Goal: Task Accomplishment & Management: Use online tool/utility

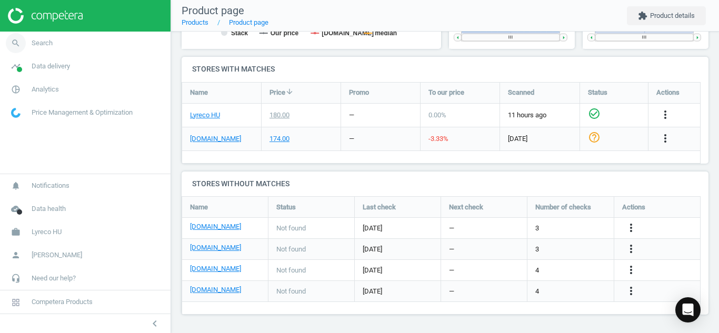
click at [35, 39] on span "Search" at bounding box center [42, 42] width 21 height 9
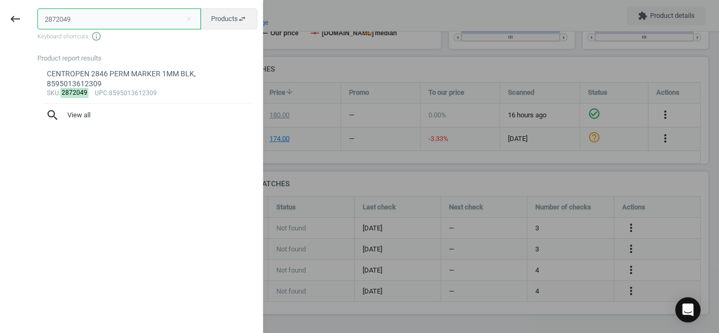
drag, startPoint x: 105, startPoint y: 21, endPoint x: 0, endPoint y: 19, distance: 104.8
click at [0, 19] on div "keyboard_backspace 2872049 close Products swap_horiz Keyboard shortcuts info_ou…" at bounding box center [131, 168] width 263 height 333
paste input "6488232"
type input "6488232"
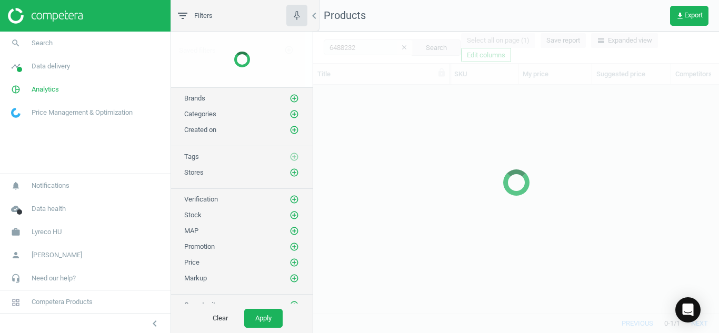
scroll to position [213, 398]
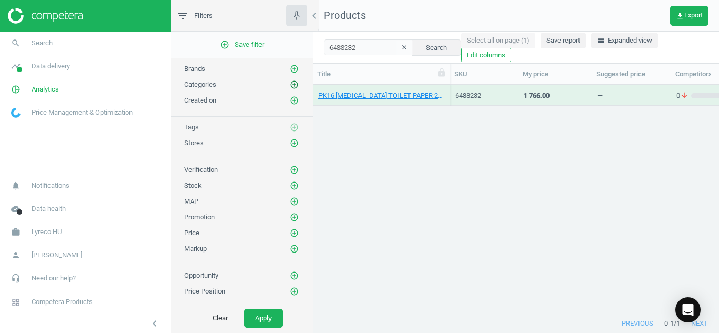
click at [290, 83] on icon "add_circle_outline" at bounding box center [294, 84] width 9 height 9
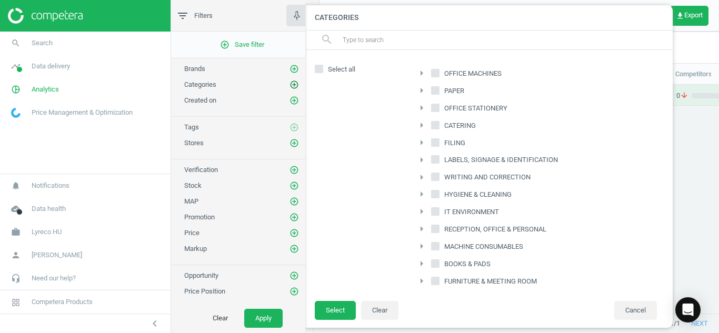
click at [290, 83] on icon "add_circle_outline" at bounding box center [294, 84] width 9 height 9
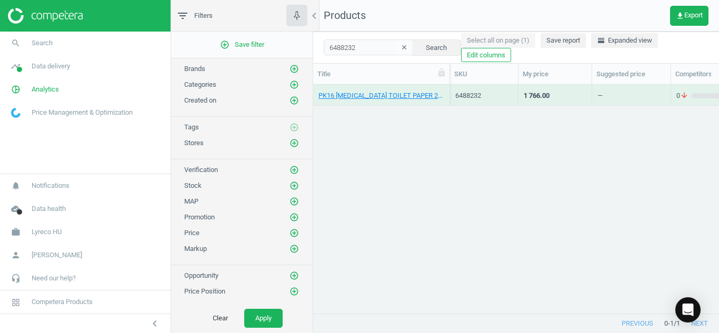
click at [386, 91] on div "PK16 [MEDICAL_DATA] TOILET PAPER 2PLY WHITE, 18594042230383" at bounding box center [382, 95] width 126 height 18
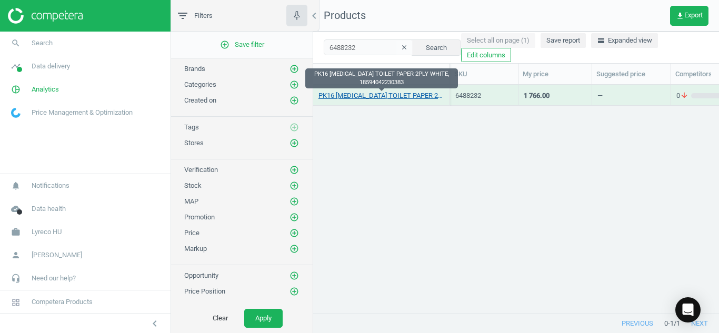
click at [384, 92] on link "PK16 [MEDICAL_DATA] TOILET PAPER 2PLY WHITE, 18594042230383" at bounding box center [382, 95] width 126 height 9
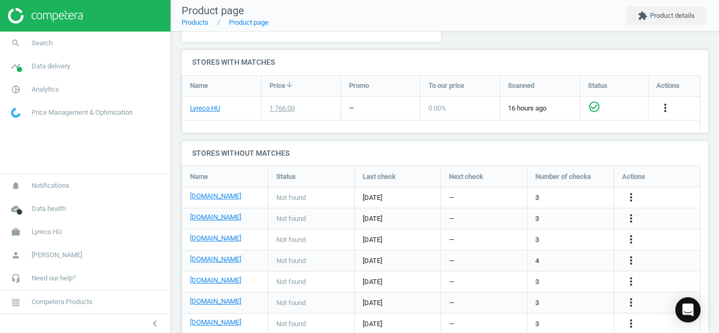
scroll to position [370, 0]
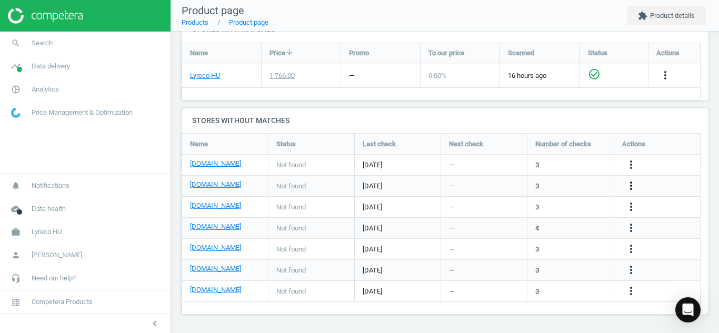
click at [630, 187] on icon "more_vert" at bounding box center [631, 186] width 13 height 13
click at [531, 189] on link "Edit URL/product option" at bounding box center [549, 186] width 144 height 16
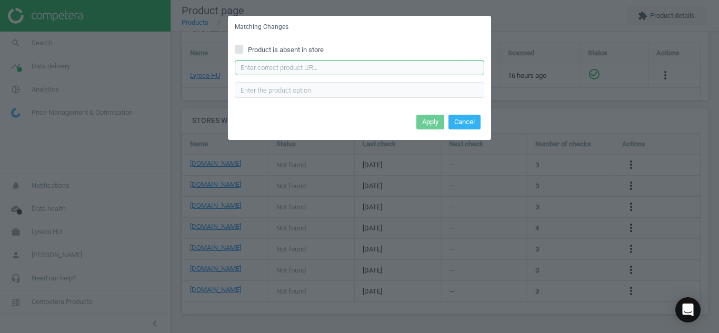
click at [354, 67] on input "text" at bounding box center [360, 68] width 250 height 16
paste input "[URL][DOMAIN_NAME][PERSON_NAME]"
type input "[URL][DOMAIN_NAME][PERSON_NAME]"
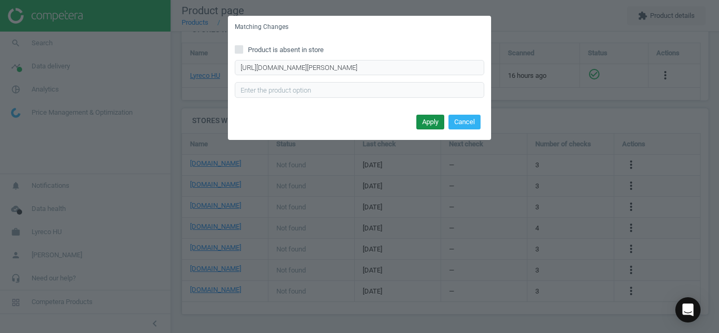
click at [425, 124] on button "Apply" at bounding box center [430, 122] width 28 height 15
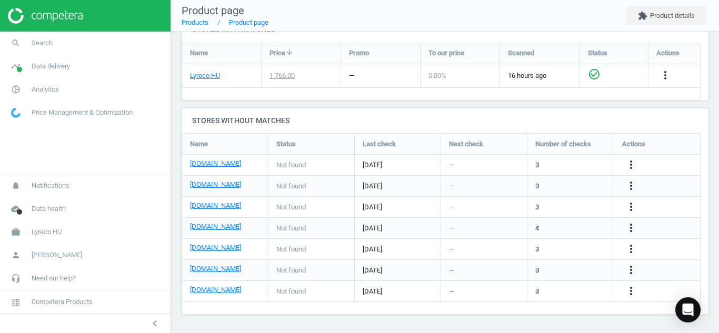
click at [637, 158] on div "more_vert" at bounding box center [657, 165] width 86 height 21
click at [634, 164] on icon "more_vert" at bounding box center [631, 164] width 13 height 13
click at [555, 165] on link "Edit URL/product option" at bounding box center [549, 165] width 144 height 16
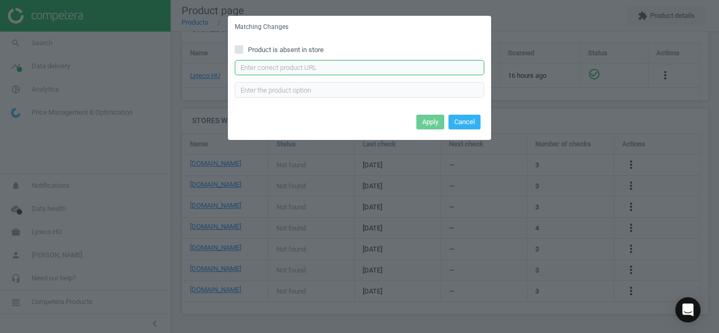
click at [394, 67] on input "text" at bounding box center [360, 68] width 250 height 16
paste input "[URL][DOMAIN_NAME]"
type input "[URL][DOMAIN_NAME]"
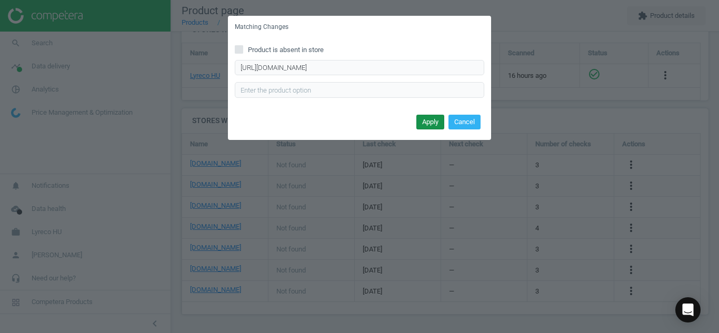
click at [429, 123] on button "Apply" at bounding box center [430, 122] width 28 height 15
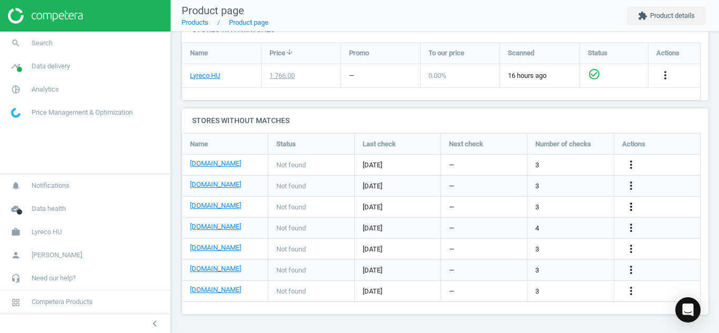
click at [629, 211] on icon "more_vert" at bounding box center [631, 207] width 13 height 13
click at [554, 215] on link "Best Practice Guide" at bounding box center [549, 223] width 144 height 16
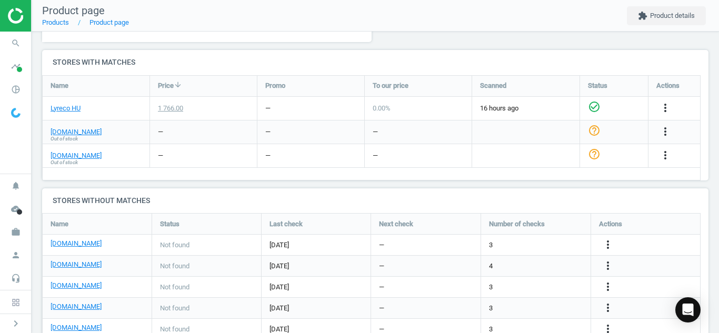
scroll to position [364, 0]
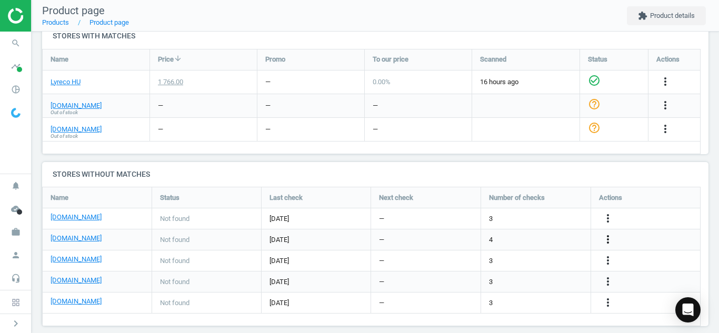
click at [608, 239] on icon "more_vert" at bounding box center [608, 239] width 13 height 13
click at [514, 237] on link "Edit URL/product option" at bounding box center [526, 240] width 144 height 16
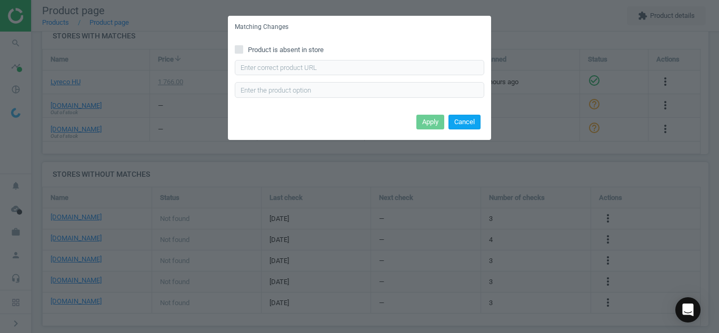
click at [466, 122] on button "Cancel" at bounding box center [465, 122] width 32 height 15
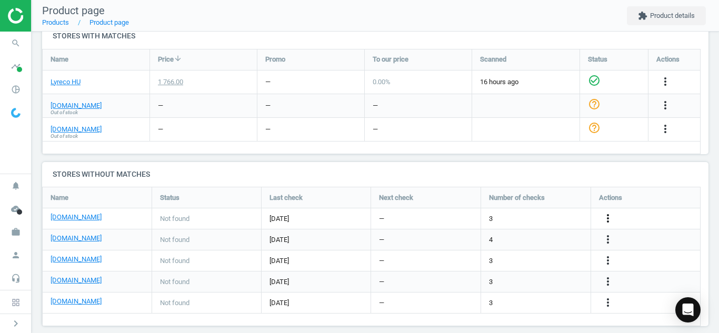
click at [608, 217] on icon "more_vert" at bounding box center [608, 218] width 13 height 13
click at [513, 216] on link "Edit URL/product option" at bounding box center [526, 219] width 144 height 16
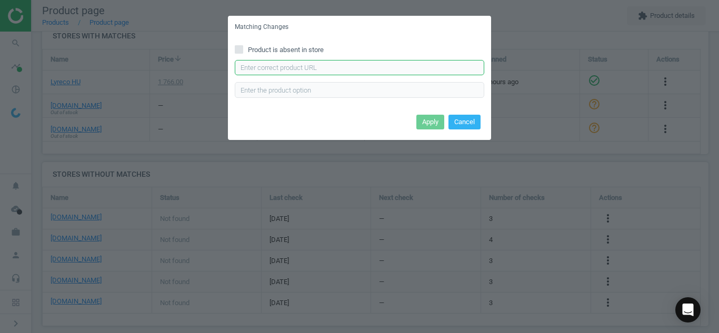
click at [430, 61] on input "text" at bounding box center [360, 68] width 250 height 16
paste input "https://termekek.metro.hu/shop/pv/BTY-X133559/0032/0021/aro-2-R%C3%A9teg%C5%B1-…"
type input "https://termekek.metro.hu/shop/pv/BTY-X133559/0032/0021/aro-2-R%C3%A9teg%C5%B1-…"
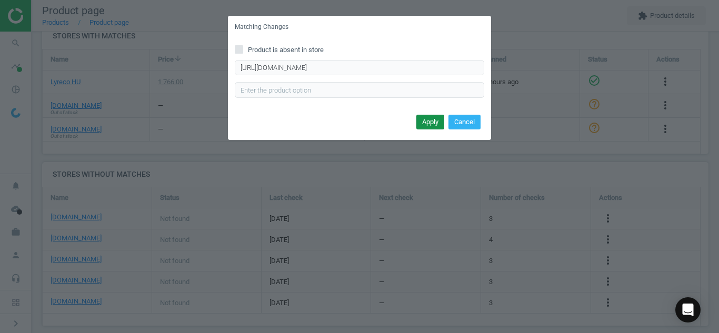
click at [430, 124] on button "Apply" at bounding box center [430, 122] width 28 height 15
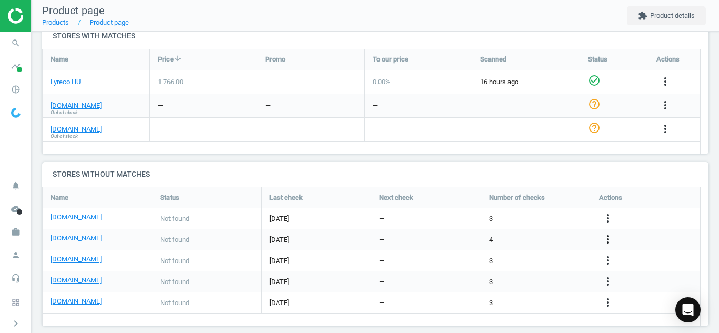
click at [610, 241] on icon "more_vert" at bounding box center [608, 239] width 13 height 13
click at [522, 236] on link "Edit URL/product option" at bounding box center [526, 240] width 144 height 16
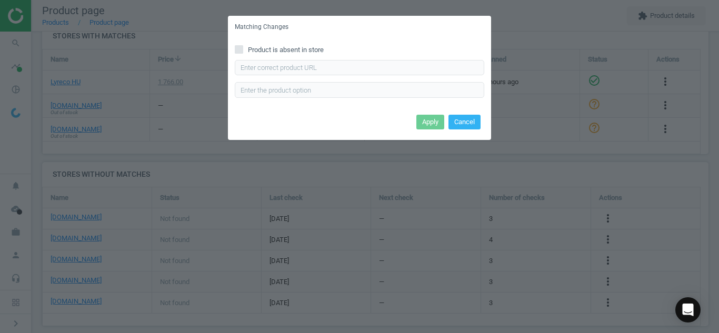
click at [243, 49] on label "Product is absent in store" at bounding box center [360, 49] width 250 height 9
click at [243, 49] on input "Product is absent in store" at bounding box center [239, 49] width 7 height 7
checkbox input "true"
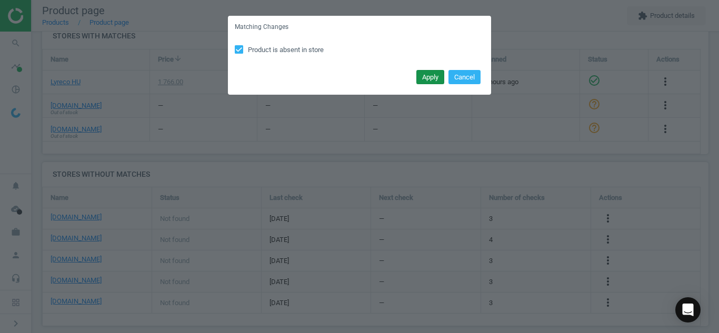
click at [433, 77] on button "Apply" at bounding box center [430, 77] width 28 height 15
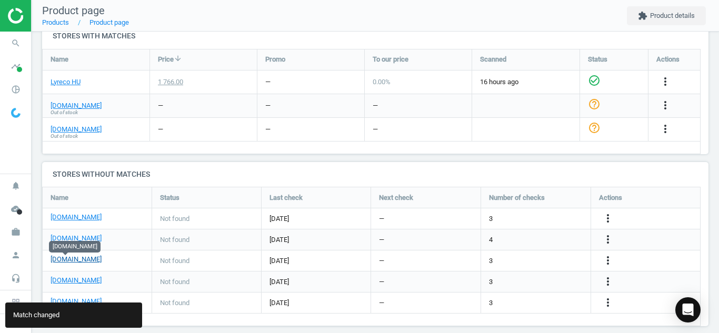
click at [64, 259] on link "[DOMAIN_NAME]" at bounding box center [76, 259] width 51 height 9
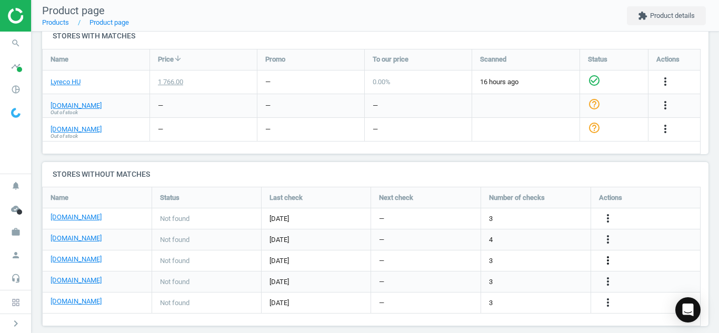
click at [612, 263] on icon "more_vert" at bounding box center [608, 260] width 13 height 13
click at [523, 259] on link "Edit URL/product option" at bounding box center [526, 261] width 144 height 16
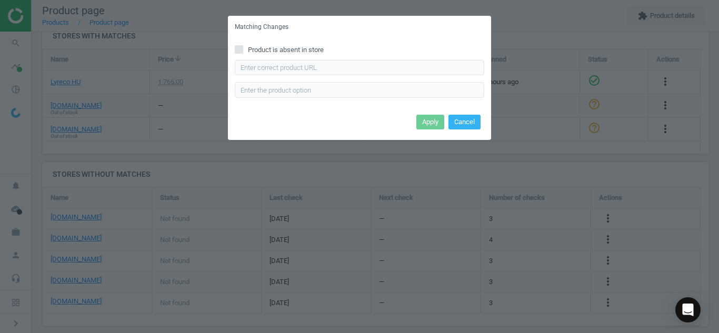
click at [244, 53] on label "Product is absent in store" at bounding box center [360, 49] width 250 height 9
click at [243, 53] on input "Product is absent in store" at bounding box center [239, 49] width 7 height 7
checkbox input "true"
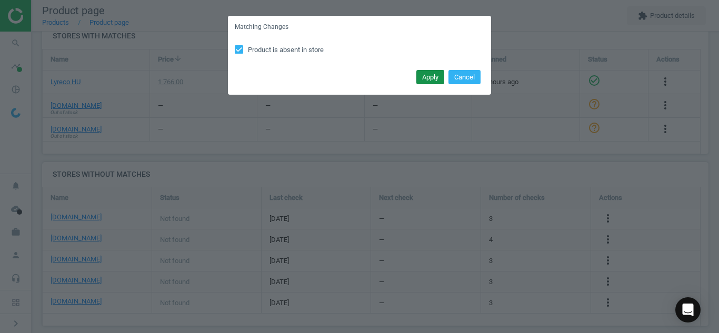
click at [426, 74] on button "Apply" at bounding box center [430, 77] width 28 height 15
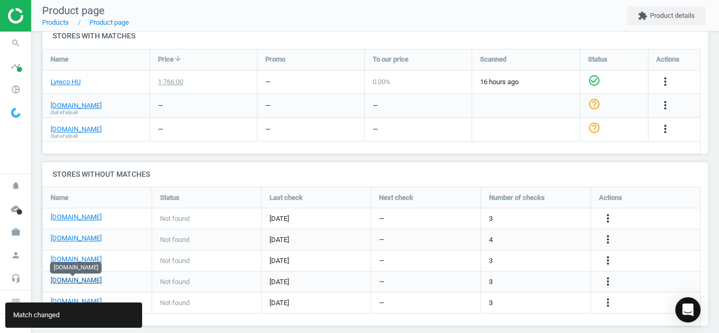
click at [80, 285] on link "[DOMAIN_NAME]" at bounding box center [76, 280] width 51 height 9
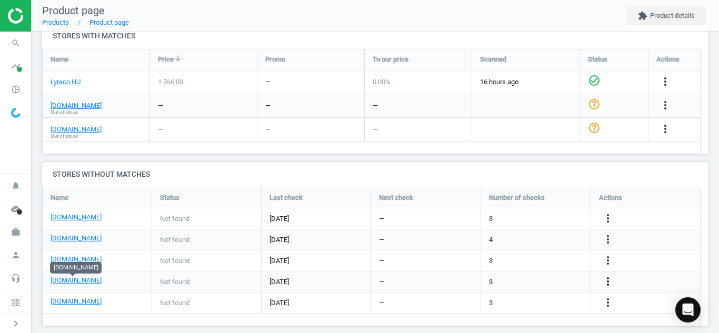
click at [608, 281] on icon "more_vert" at bounding box center [608, 281] width 13 height 13
click at [482, 277] on link "Edit URL/product option" at bounding box center [526, 282] width 144 height 16
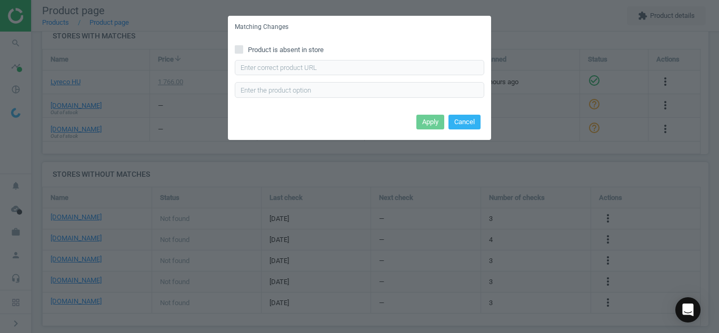
click at [241, 51] on input "Product is absent in store" at bounding box center [239, 49] width 7 height 7
checkbox input "true"
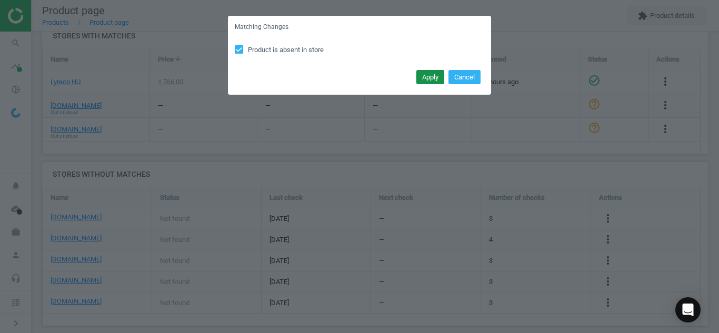
click at [422, 83] on button "Apply" at bounding box center [430, 77] width 28 height 15
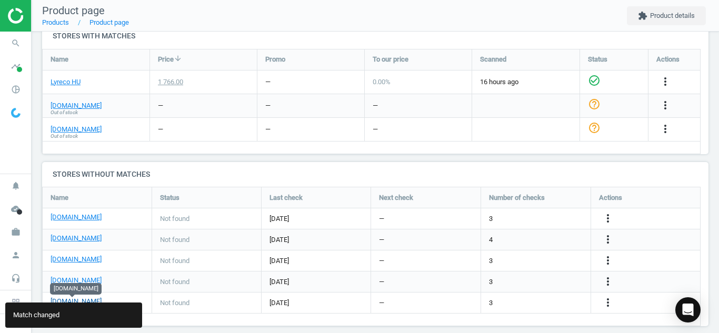
click at [73, 300] on link "[DOMAIN_NAME]" at bounding box center [76, 301] width 51 height 9
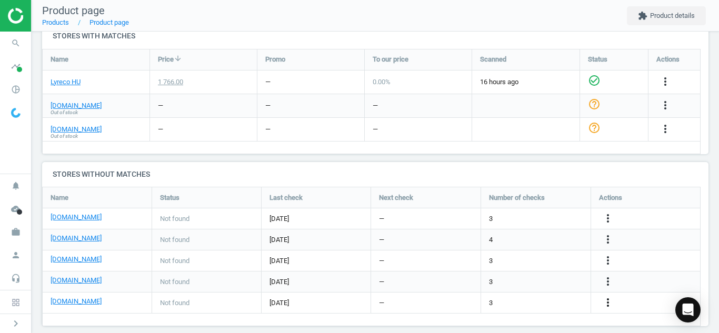
click at [606, 302] on icon "more_vert" at bounding box center [608, 302] width 13 height 13
click at [544, 299] on link "Edit URL/product option" at bounding box center [526, 303] width 144 height 16
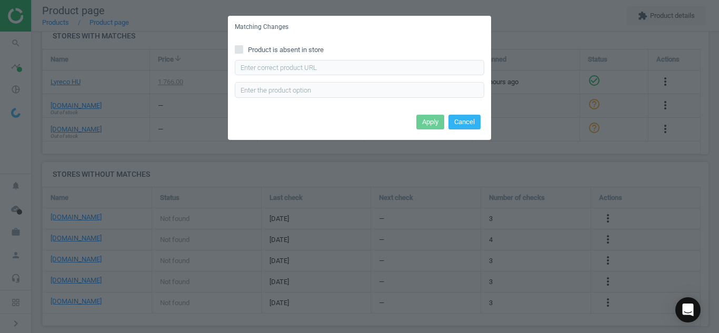
click at [244, 51] on label "Product is absent in store" at bounding box center [360, 49] width 250 height 9
click at [243, 51] on input "Product is absent in store" at bounding box center [239, 49] width 7 height 7
checkbox input "true"
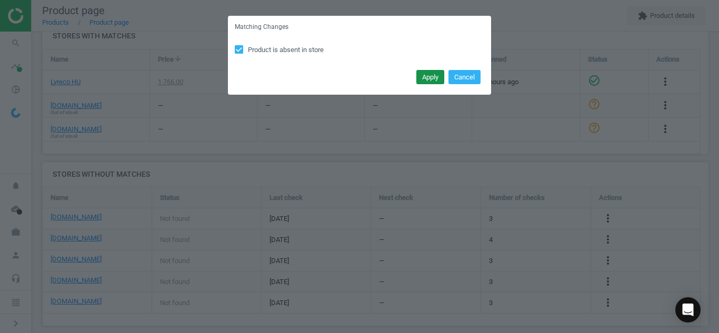
click at [429, 74] on button "Apply" at bounding box center [430, 77] width 28 height 15
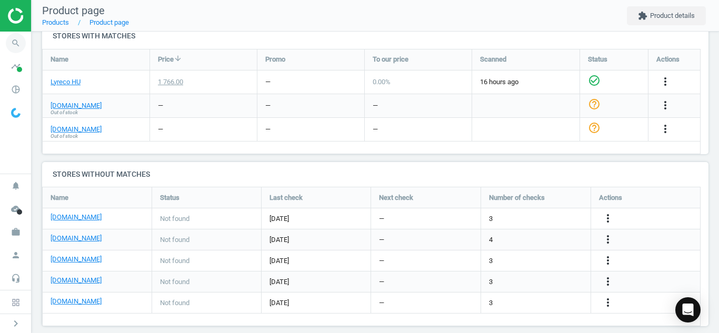
click at [14, 46] on icon "search" at bounding box center [16, 43] width 20 height 20
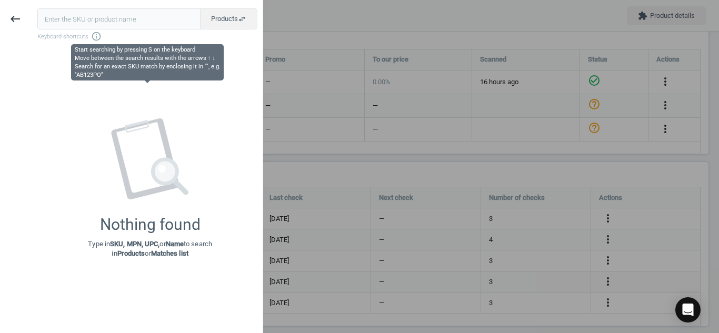
type input "11061163"
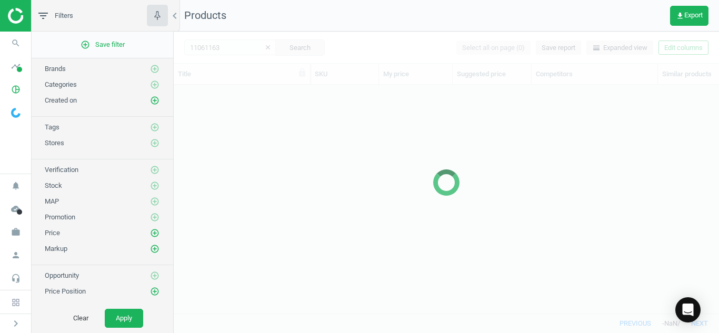
scroll to position [213, 538]
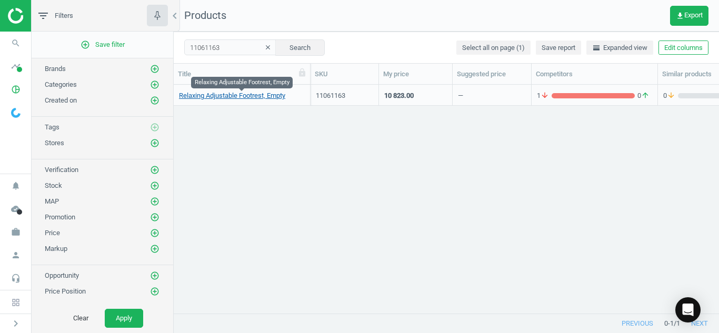
click at [218, 96] on link "Relaxing Adjustable Footrest, Empty" at bounding box center [232, 95] width 106 height 9
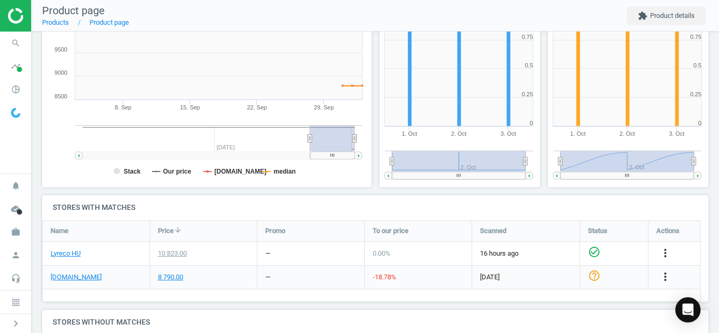
scroll to position [280, 0]
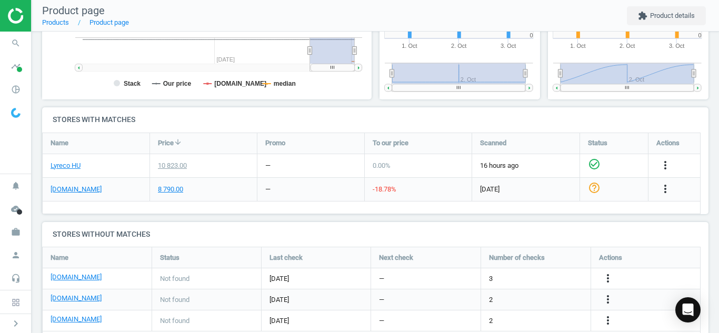
drag, startPoint x: 708, startPoint y: 248, endPoint x: 707, endPoint y: 291, distance: 43.2
click at [707, 291] on div "Relaxing Adjustable Footrest, Empty sku : 11061163 upc : Empty Last update 05:2…" at bounding box center [376, 56] width 688 height 611
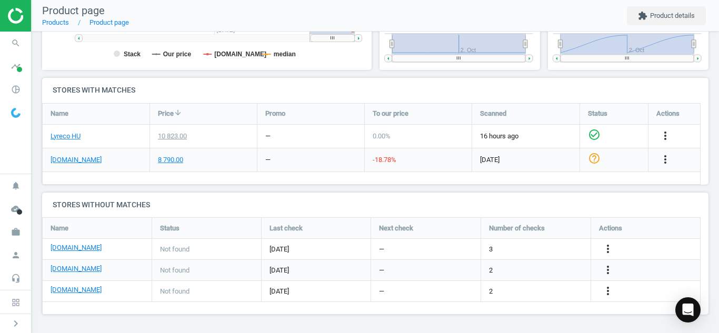
scroll to position [0, 0]
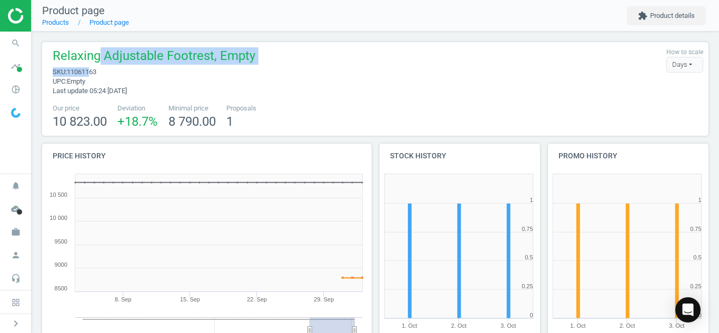
drag, startPoint x: 100, startPoint y: 66, endPoint x: 92, endPoint y: 71, distance: 9.0
click at [92, 71] on div "Relaxing Adjustable Footrest, Empty sku : 11061163 upc : Empty Last update 05:2…" at bounding box center [151, 71] width 208 height 48
click at [92, 71] on span "11061163" at bounding box center [81, 72] width 29 height 8
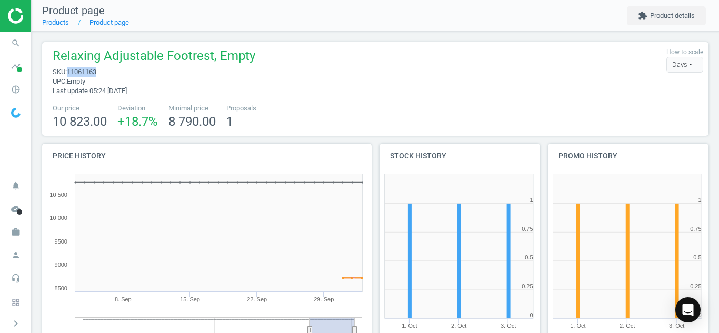
click at [92, 71] on span "11061163" at bounding box center [81, 72] width 29 height 8
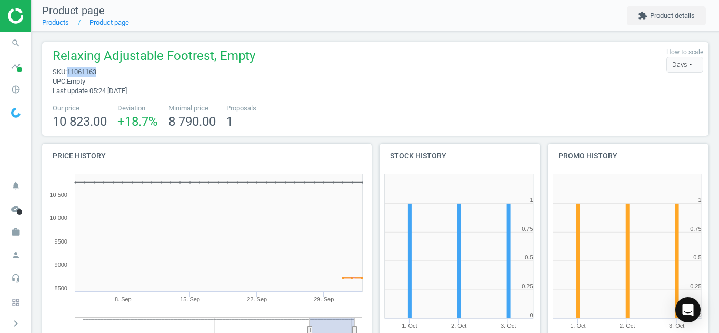
click at [92, 71] on span "11061163" at bounding box center [81, 72] width 29 height 8
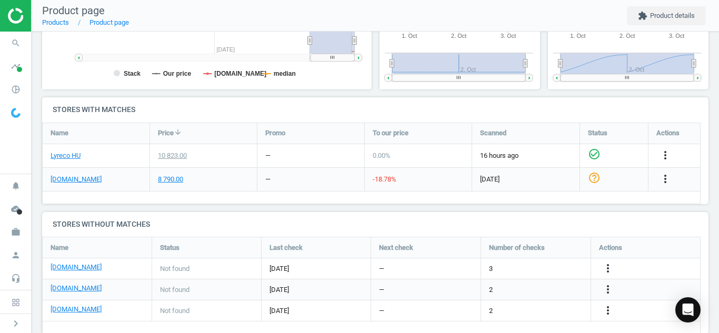
scroll to position [293, 0]
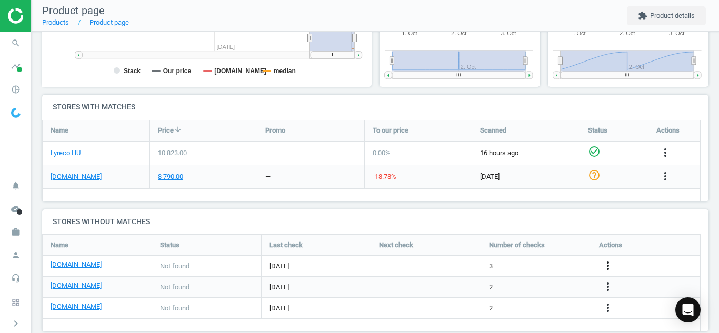
click at [611, 265] on icon "more_vert" at bounding box center [608, 266] width 13 height 13
click at [537, 269] on link "Edit URL/product option" at bounding box center [526, 266] width 144 height 16
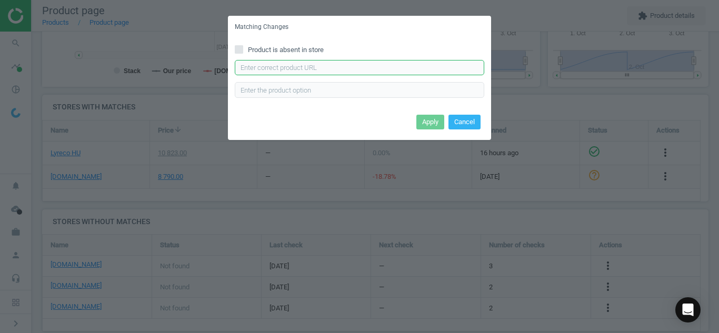
click at [327, 73] on input "text" at bounding box center [360, 68] width 250 height 16
paste input "https://pbs-shop.hu/Product/26108/48444/footrest-q-connect-kf17982-premium-black"
type input "https://pbs-shop.hu/Product/26108/48444/footrest-q-connect-kf17982-premium-black"
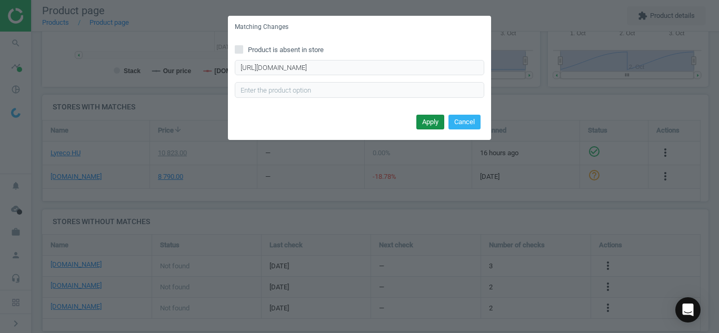
click at [425, 120] on button "Apply" at bounding box center [430, 122] width 28 height 15
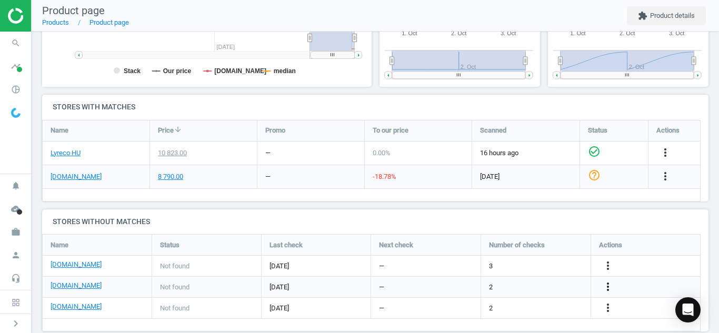
click at [609, 287] on icon "more_vert" at bounding box center [608, 287] width 13 height 13
click at [545, 279] on link "Edit URL/product option" at bounding box center [526, 287] width 144 height 16
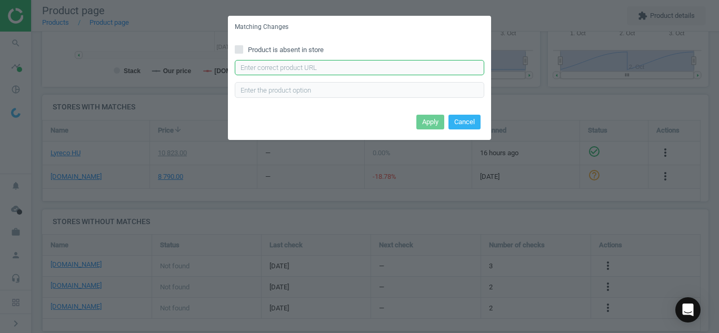
click at [373, 65] on input "text" at bounding box center [360, 68] width 250 height 16
paste input "https://www.officedepot.hu/Labtamaszok/IRISOffice-FR-200-BK-fekete-labtamasz-p3…"
type input "https://www.officedepot.hu/Labtamaszok/IRISOffice-FR-200-BK-fekete-labtamasz-p3…"
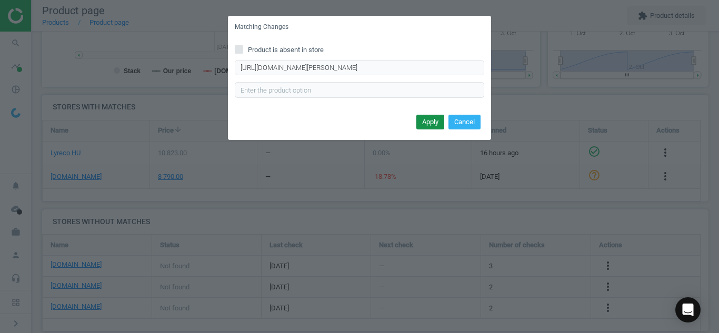
click at [424, 125] on button "Apply" at bounding box center [430, 122] width 28 height 15
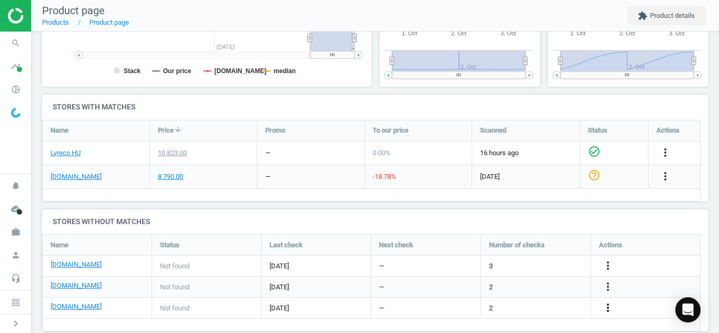
click at [609, 313] on icon "more_vert" at bounding box center [608, 308] width 13 height 13
click at [551, 305] on link "Edit URL/product option" at bounding box center [526, 308] width 144 height 16
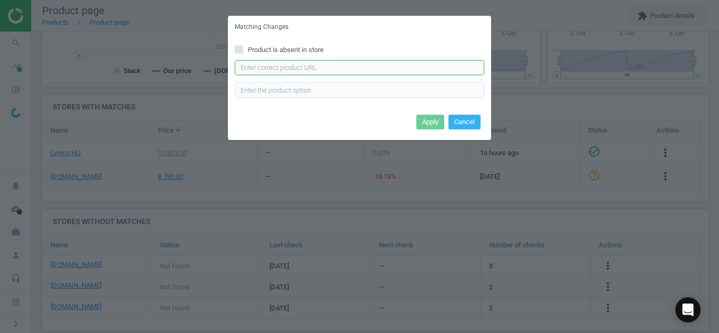
click at [356, 67] on input "text" at bounding box center [360, 68] width 250 height 16
paste input "https://vectraline.hu/Labtamaszok/Labtamasz-FELLOWES-Standard-allithato-magassa…"
type input "https://vectraline.hu/Labtamaszok/Labtamasz-FELLOWES-Standard-allithato-magassa…"
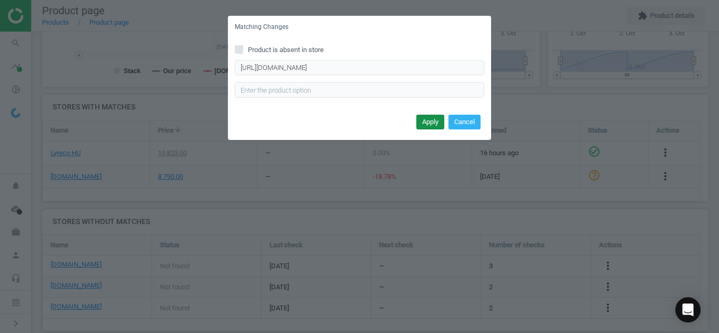
click at [425, 122] on button "Apply" at bounding box center [430, 122] width 28 height 15
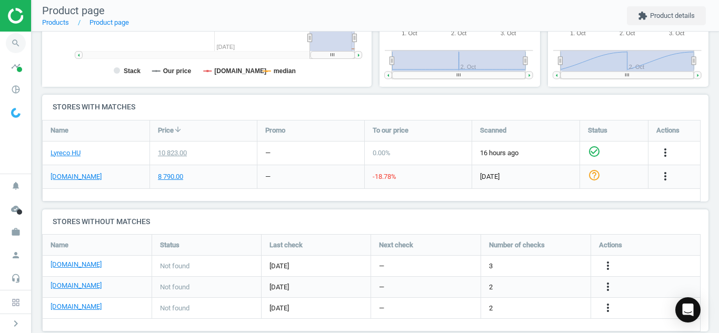
click at [11, 45] on icon "search" at bounding box center [16, 43] width 20 height 20
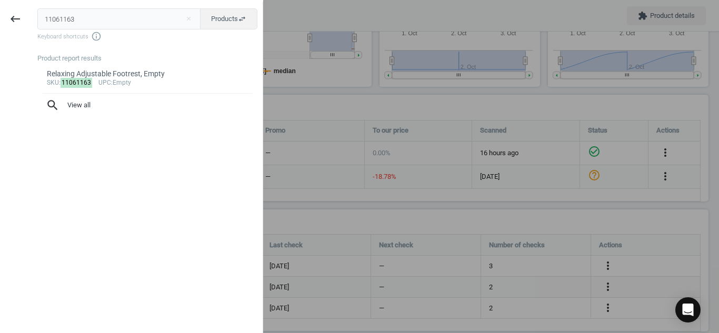
drag, startPoint x: 74, startPoint y: 21, endPoint x: 0, endPoint y: 34, distance: 75.5
click at [0, 34] on div "keyboard_backspace 11061163 close Products swap_horiz Keyboard shortcuts info_o…" at bounding box center [131, 168] width 263 height 333
type input "220523"
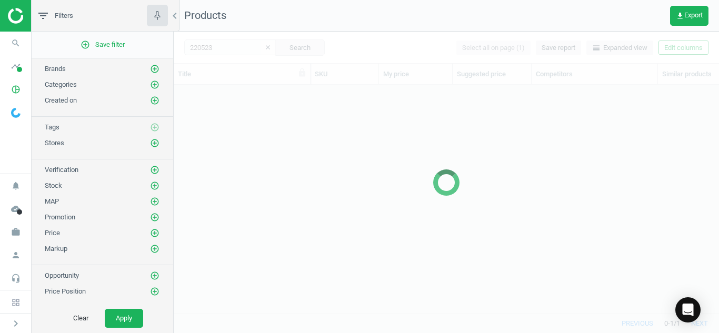
scroll to position [213, 538]
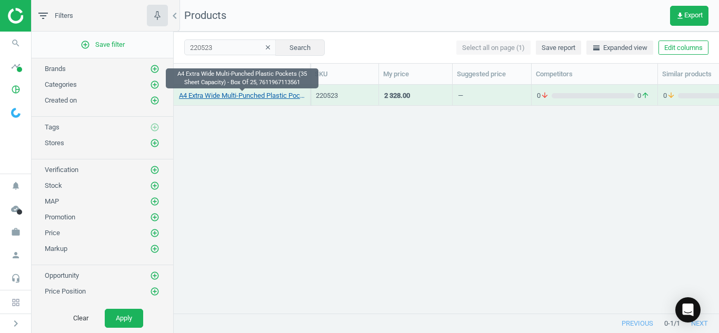
click at [211, 98] on link "A4 Extra Wide Multi-Punched Plastic Pockets (35 Sheet Capacity) - Box Of 25, 76…" at bounding box center [242, 95] width 126 height 9
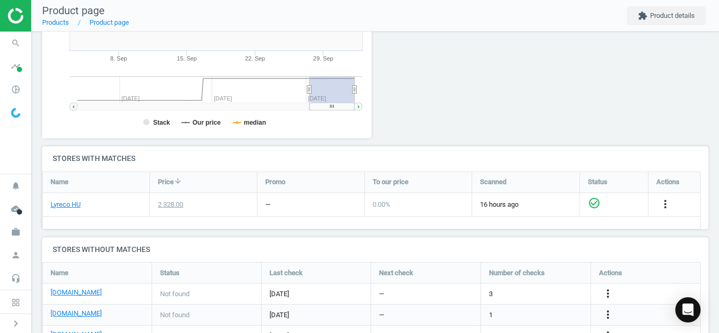
scroll to position [267, 0]
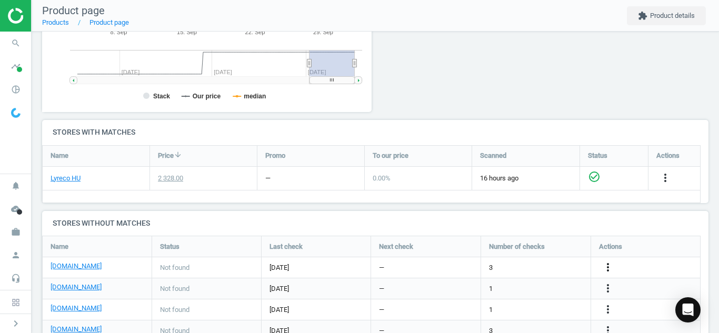
click at [609, 263] on icon "more_vert" at bounding box center [608, 267] width 13 height 13
click at [531, 266] on link "Edit URL/product option" at bounding box center [526, 268] width 144 height 16
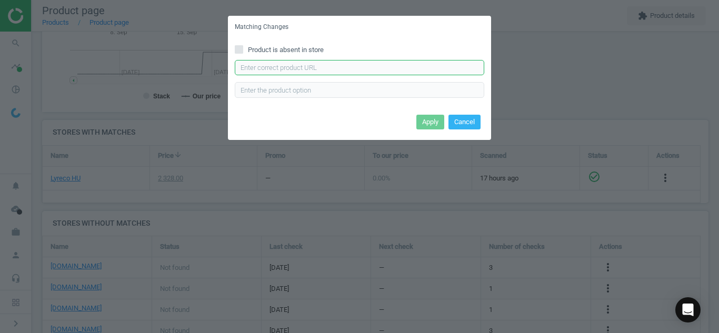
click at [380, 65] on input "text" at bounding box center [360, 68] width 250 height 16
paste input "https://pbs-shop.hu/Product/1291/21184/punched-plastic-pocket-a4-orange-surface…"
type input "https://pbs-shop.hu/Product/1291/21184/punched-plastic-pocket-a4-orange-surface…"
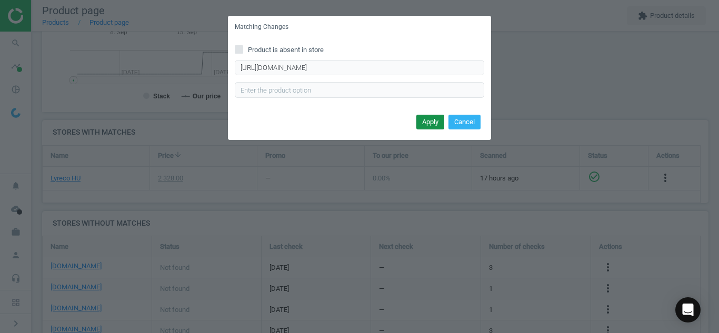
click at [432, 126] on button "Apply" at bounding box center [430, 122] width 28 height 15
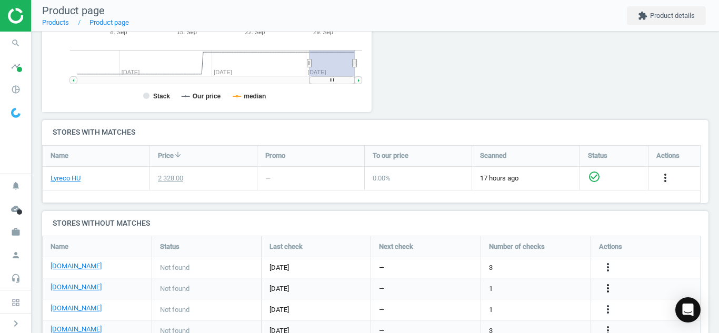
click at [607, 292] on icon "more_vert" at bounding box center [608, 288] width 13 height 13
click at [521, 287] on link "Edit URL/product option" at bounding box center [526, 289] width 144 height 16
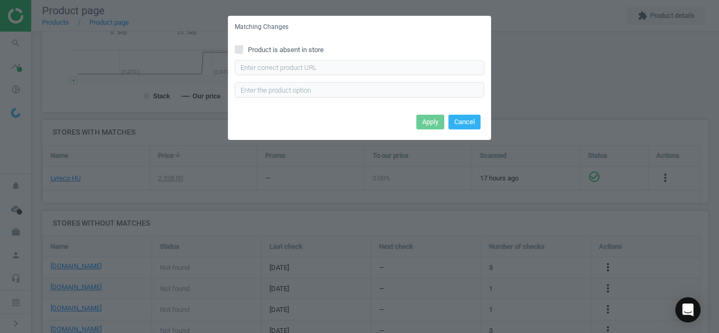
click at [237, 51] on input "Product is absent in store" at bounding box center [239, 49] width 7 height 7
checkbox input "true"
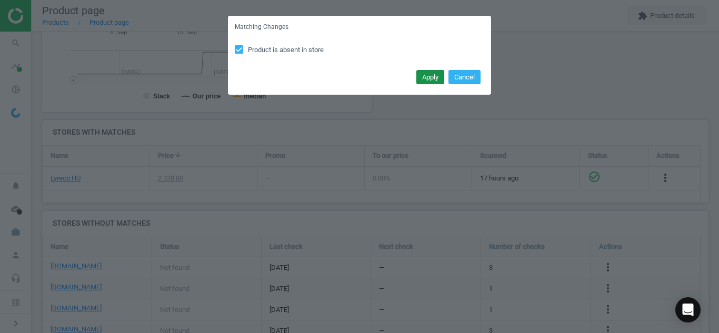
click at [422, 77] on button "Apply" at bounding box center [430, 77] width 28 height 15
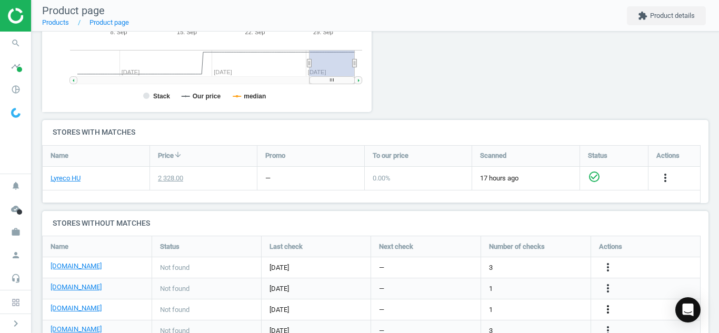
click at [611, 313] on icon "more_vert" at bounding box center [608, 309] width 13 height 13
click at [553, 307] on link "Edit URL/product option" at bounding box center [526, 308] width 144 height 16
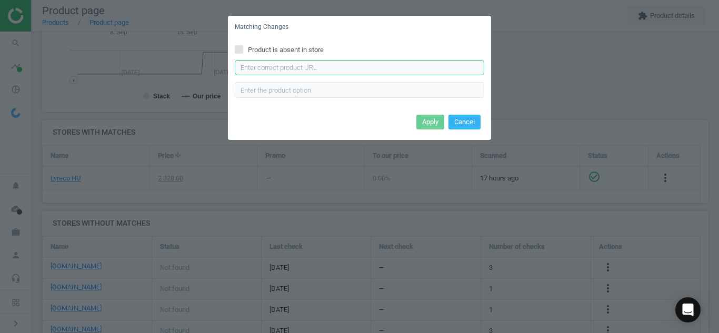
click at [363, 60] on input "text" at bounding box center [360, 68] width 250 height 16
paste input "https://web24.hu/genotherm-lefuzheto-a4-120-micron-viztiszta-bluering-25-dbcsom…"
type input "https://web24.hu/genotherm-lefuzheto-a4-120-micron-viztiszta-bluering-25-dbcsom…"
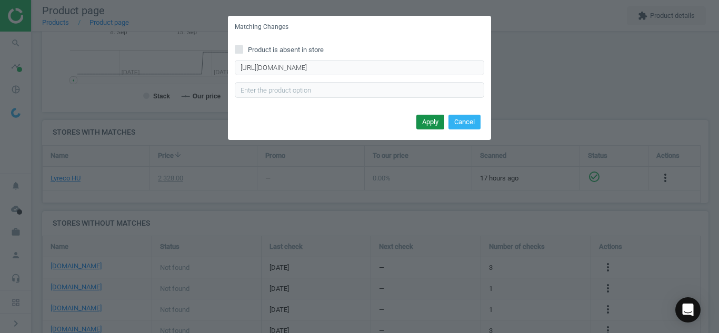
click at [428, 124] on button "Apply" at bounding box center [430, 122] width 28 height 15
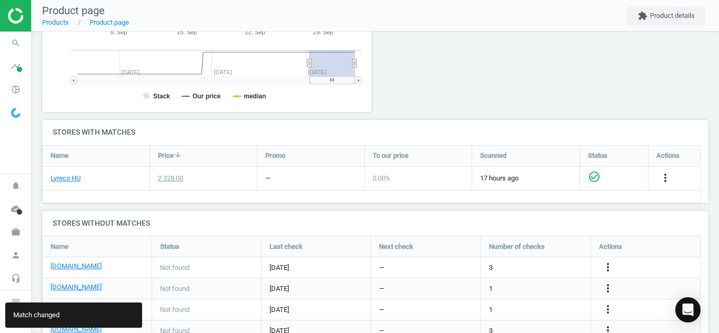
scroll to position [307, 0]
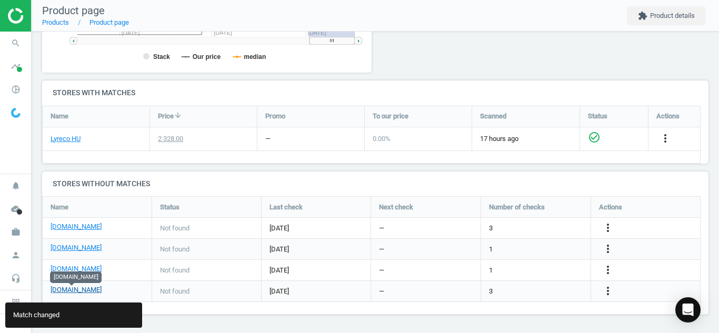
click at [82, 291] on link "[DOMAIN_NAME]" at bounding box center [76, 289] width 51 height 9
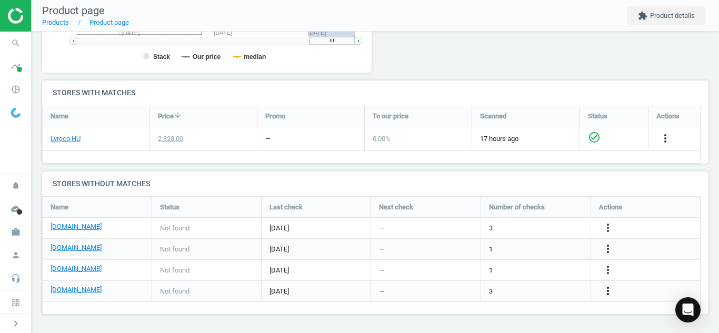
click at [609, 289] on icon "more_vert" at bounding box center [608, 291] width 13 height 13
click at [465, 289] on link "Edit URL/product option" at bounding box center [526, 291] width 144 height 16
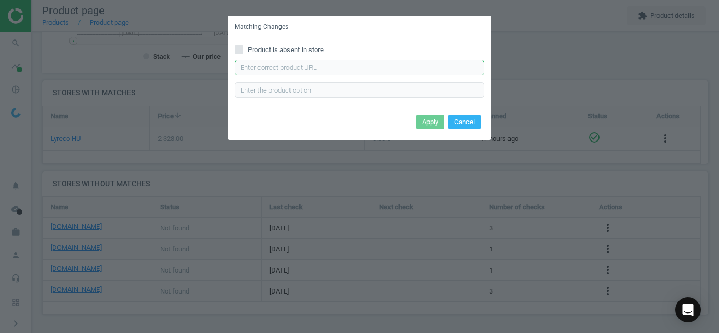
click at [292, 66] on input "text" at bounding box center [360, 68] width 250 height 16
paste input "https://www.patriapapir.hu/lefuzheto-tasakok/lefuzheto-tasak-esselte-maxi-a-4-1…"
type input "https://www.patriapapir.hu/lefuzheto-tasakok/lefuzheto-tasak-esselte-maxi-a-4-1…"
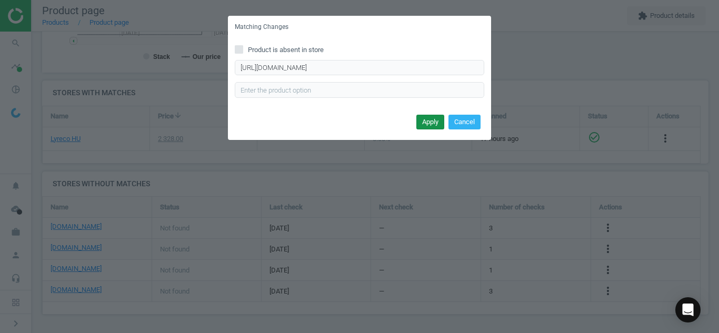
click at [426, 127] on button "Apply" at bounding box center [430, 122] width 28 height 15
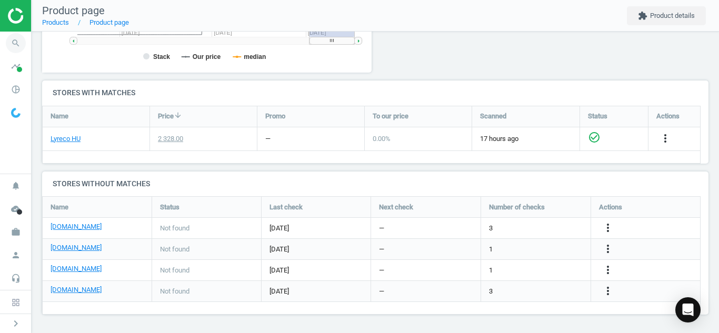
click at [3, 47] on span "search" at bounding box center [16, 43] width 32 height 23
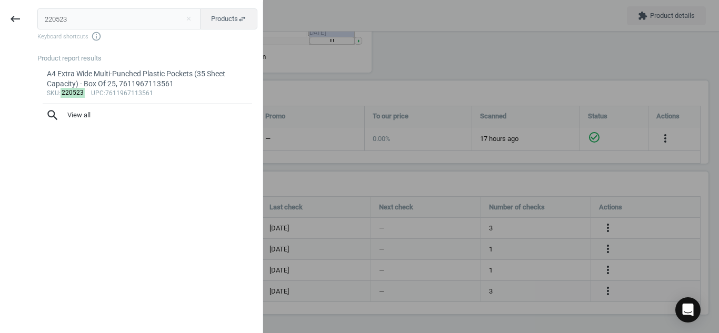
drag, startPoint x: 103, startPoint y: 21, endPoint x: 0, endPoint y: 23, distance: 102.7
click at [0, 23] on div "keyboard_backspace 220523 close Products swap_horiz Keyboard shortcuts info_out…" at bounding box center [131, 168] width 263 height 333
type input "6008702"
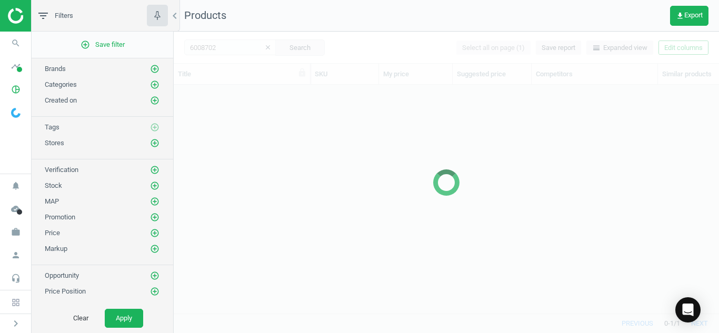
scroll to position [213, 538]
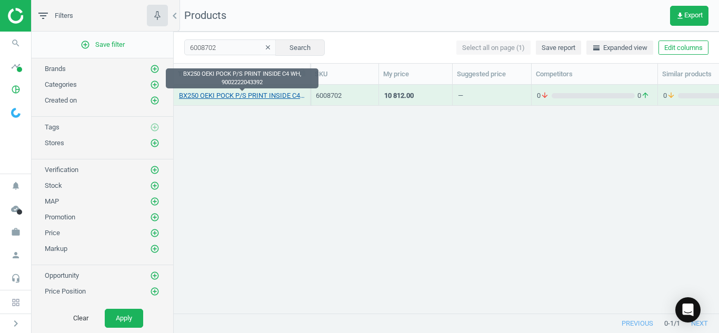
click at [257, 97] on link "BX250 OEKI POCK P/S PRINT INSIDE C4 WH, 9002222043392" at bounding box center [242, 95] width 126 height 9
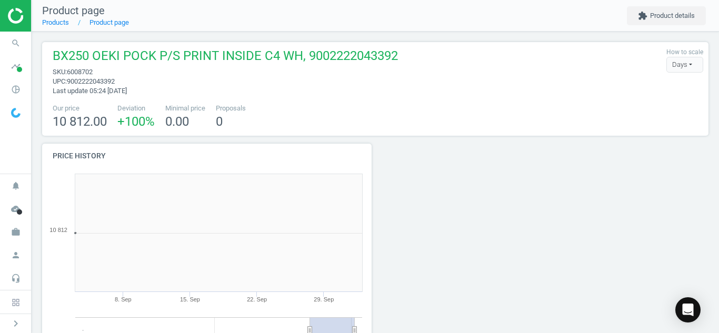
scroll to position [227, 342]
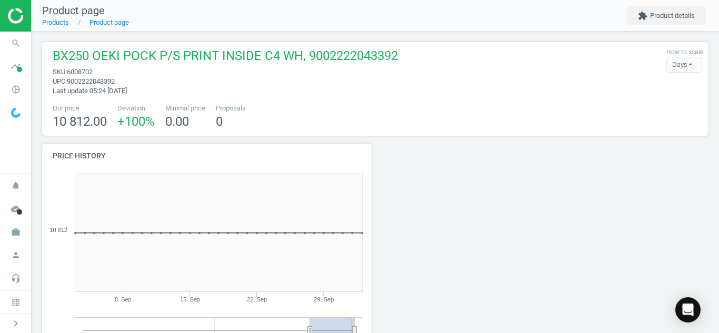
click at [551, 215] on div at bounding box center [628, 266] width 168 height 244
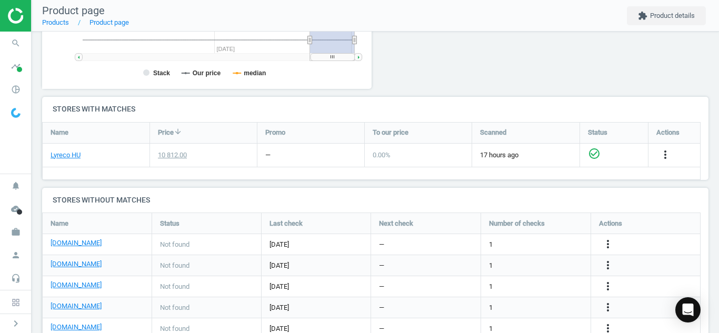
scroll to position [328, 0]
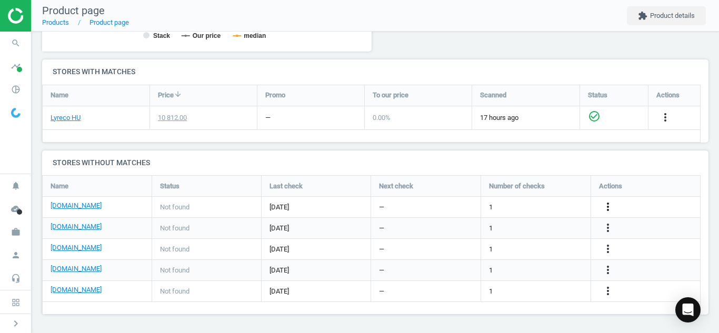
click at [608, 203] on icon "more_vert" at bounding box center [608, 207] width 13 height 13
click at [473, 203] on link "Edit URL/product option" at bounding box center [526, 207] width 144 height 16
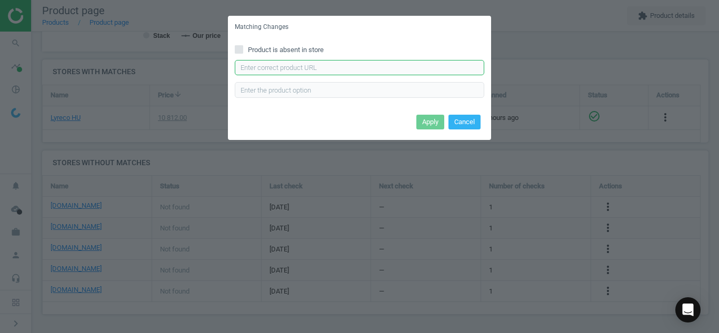
click at [302, 67] on input "text" at bounding box center [360, 68] width 250 height 16
paste input "https://pbs-shop.hu/Product/315/11615/bag-tc4-silicone"
type input "https://pbs-shop.hu/Product/315/11615/bag-tc4-silicone"
click at [429, 122] on button "Apply" at bounding box center [430, 122] width 28 height 15
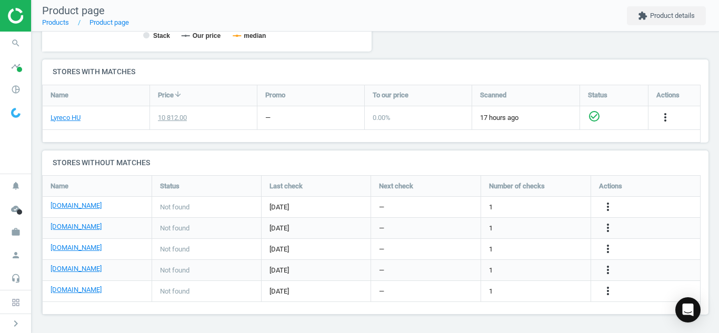
click at [484, 74] on h4 "Stores with matches" at bounding box center [375, 71] width 667 height 25
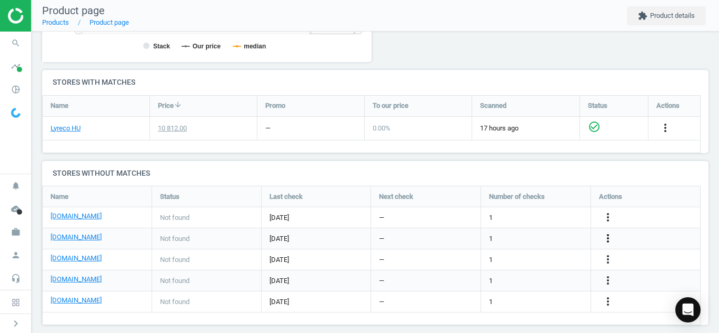
click at [606, 239] on icon "more_vert" at bounding box center [608, 238] width 13 height 13
click at [516, 241] on link "Edit URL/product option" at bounding box center [526, 239] width 144 height 16
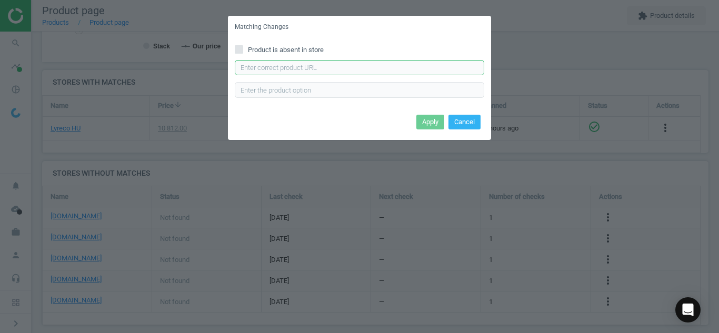
click at [414, 73] on input "text" at bounding box center [360, 68] width 250 height 16
paste input "https://www.officedepot.hu/tc4-tasakok/office-depot-tc4-szilikonos-250db-tasak-…"
type input "https://www.officedepot.hu/tc4-tasakok/office-depot-tc4-szilikonos-250db-tasak-…"
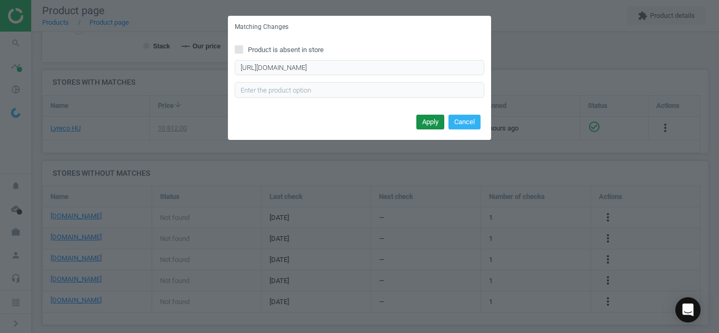
click at [429, 125] on button "Apply" at bounding box center [430, 122] width 28 height 15
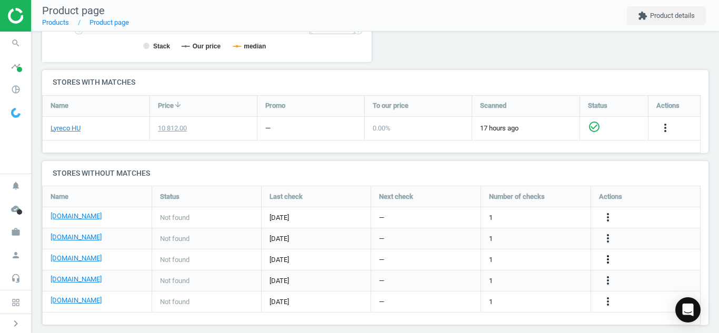
click at [610, 259] on icon "more_vert" at bounding box center [608, 259] width 13 height 13
click at [494, 262] on link "Edit URL/product option" at bounding box center [526, 260] width 144 height 16
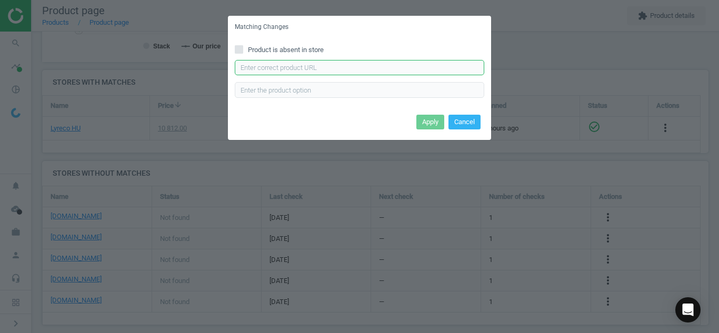
click at [336, 66] on input "text" at bounding box center [360, 68] width 250 height 16
paste input "https://vectraline.hu/boritekok-tasakok/boritek-gpv-tc-4-szilikonos-belesnyomot…"
type input "https://vectraline.hu/boritekok-tasakok/boritek-gpv-tc-4-szilikonos-belesnyomot…"
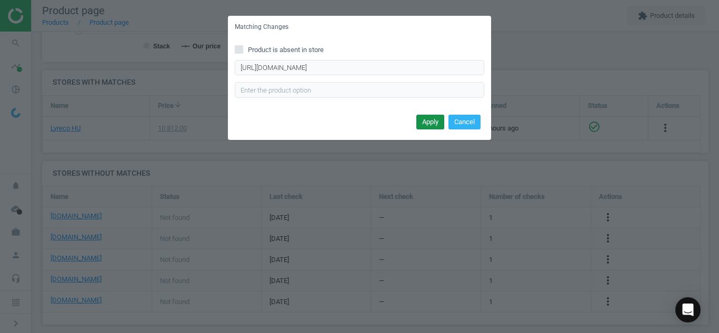
click at [420, 117] on button "Apply" at bounding box center [430, 122] width 28 height 15
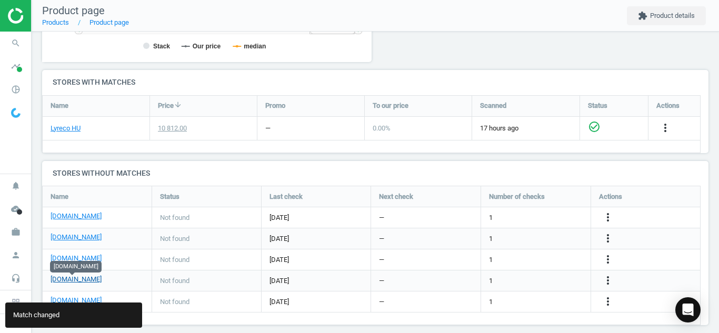
click at [77, 277] on link "[DOMAIN_NAME]" at bounding box center [76, 279] width 51 height 9
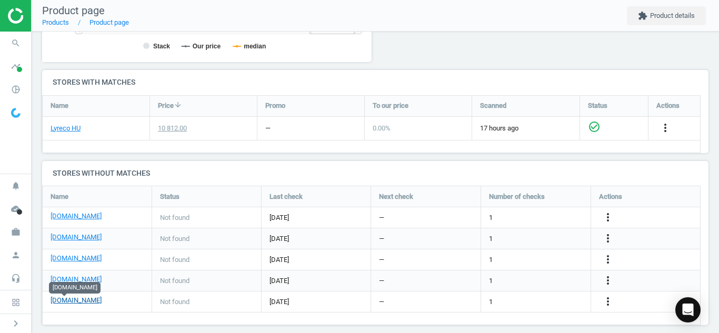
click at [63, 303] on link "[DOMAIN_NAME]" at bounding box center [76, 300] width 51 height 9
click at [609, 306] on icon "more_vert" at bounding box center [608, 301] width 13 height 13
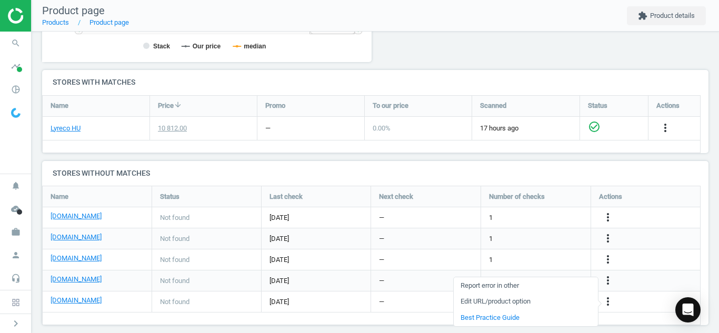
click at [551, 301] on link "Edit URL/product option" at bounding box center [526, 302] width 144 height 16
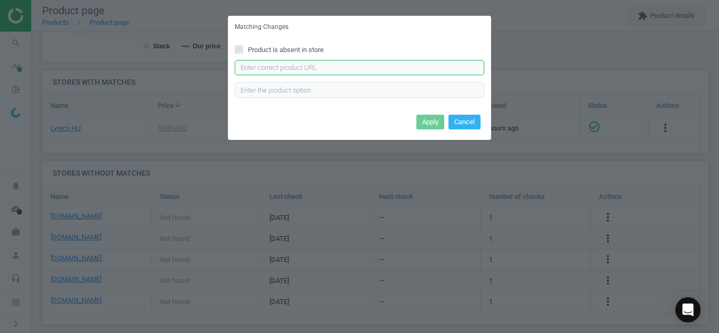
click at [348, 61] on input "text" at bounding box center [360, 68] width 250 height 16
paste input "https://termekek.metro.hu/shop/pv/BTY-X467628/0032/0021/SIGMA-TC4-bor%C3%ADt%C3…"
type input "https://termekek.metro.hu/shop/pv/BTY-X467628/0032/0021/SIGMA-TC4-bor%C3%ADt%C3…"
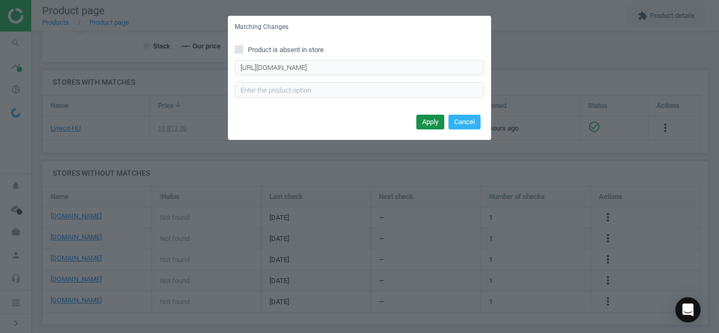
click at [428, 122] on button "Apply" at bounding box center [430, 122] width 28 height 15
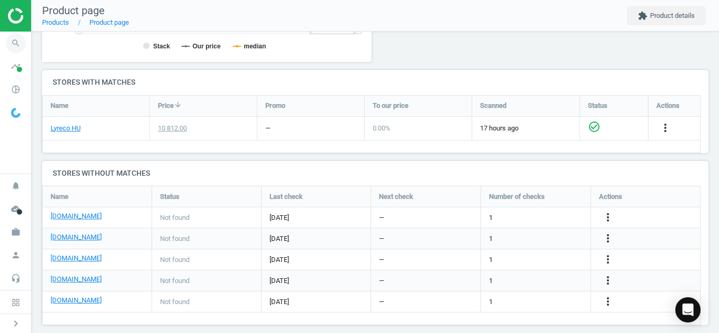
click at [14, 37] on icon "search" at bounding box center [16, 43] width 20 height 20
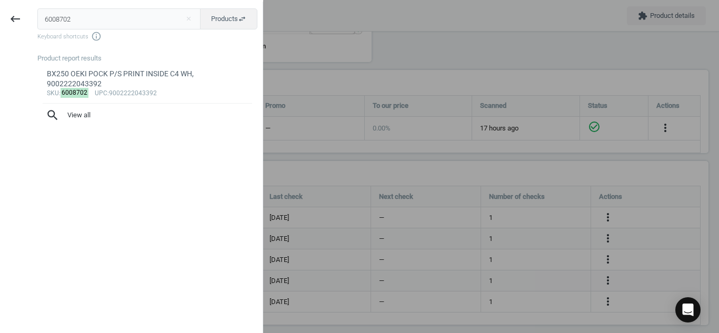
drag, startPoint x: 126, startPoint y: 16, endPoint x: 0, endPoint y: 23, distance: 126.5
click at [0, 23] on div "keyboard_backspace 6008702 close Products swap_horiz Keyboard shortcuts info_ou…" at bounding box center [131, 168] width 263 height 333
type input "2520647"
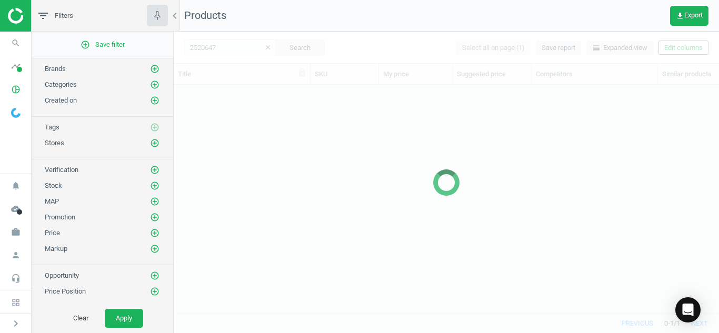
scroll to position [213, 538]
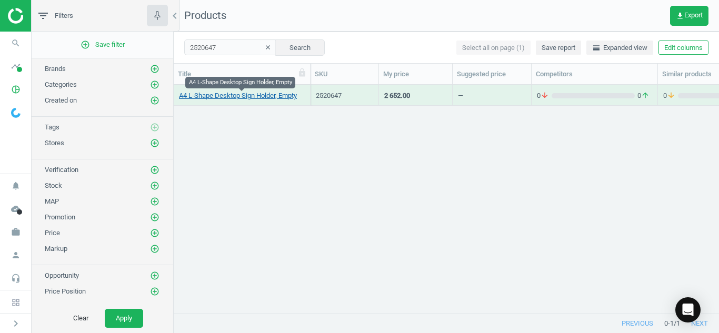
click at [258, 95] on link "A4 L-Shape Desktop Sign Holder, Empty" at bounding box center [238, 95] width 118 height 9
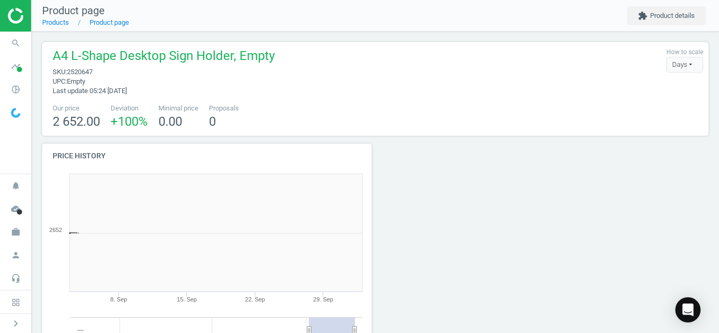
scroll to position [227, 342]
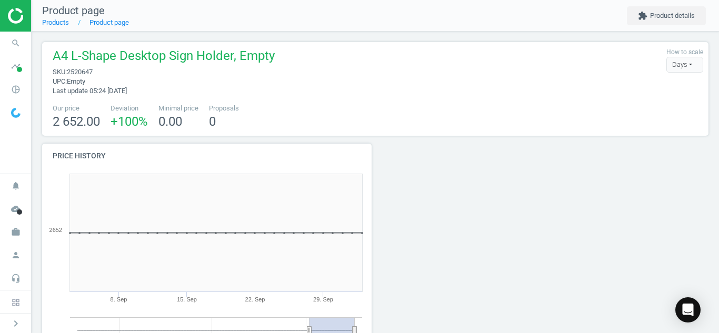
click at [434, 191] on div at bounding box center [459, 266] width 168 height 244
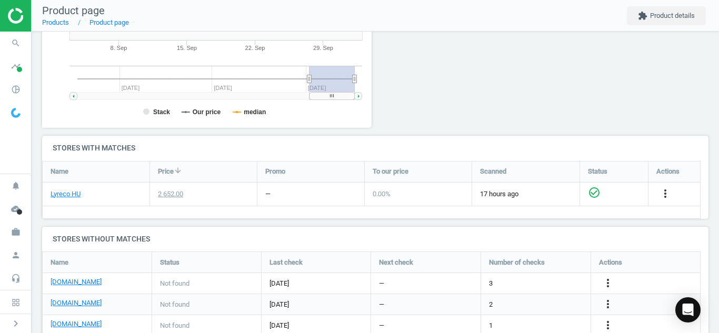
scroll to position [256, 0]
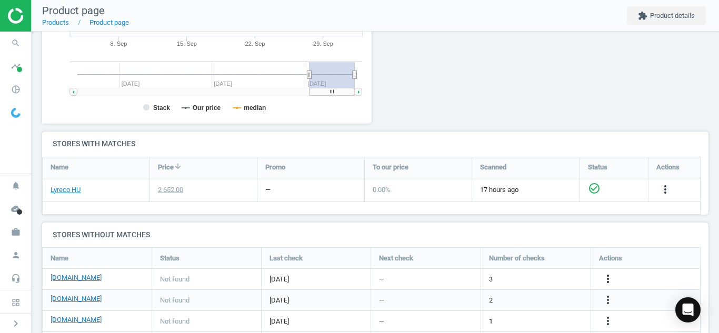
click at [613, 275] on icon "more_vert" at bounding box center [608, 279] width 13 height 13
click at [500, 281] on link "Edit URL/product option" at bounding box center [526, 279] width 144 height 16
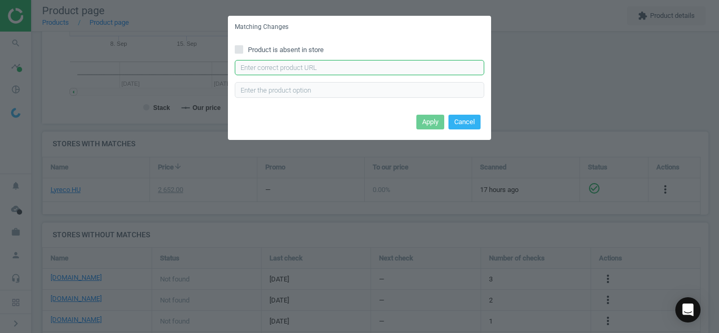
click at [383, 61] on input "text" at bounding box center [360, 68] width 250 height 16
paste input "https://pbs-shop.hu/Product/3085/44136/document-holder-a4-desktop-slant-one-sid…"
type input "https://pbs-shop.hu/Product/3085/44136/document-holder-a4-desktop-slant-one-sid…"
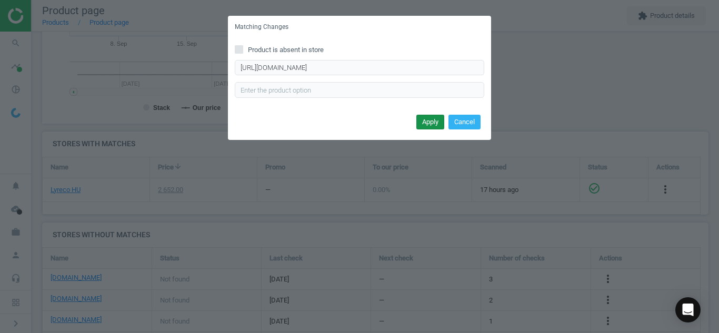
click at [424, 121] on button "Apply" at bounding box center [430, 122] width 28 height 15
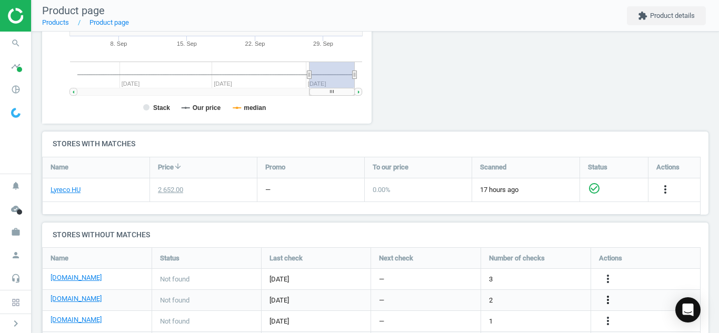
click at [612, 300] on icon "more_vert" at bounding box center [608, 300] width 13 height 13
click at [543, 292] on link "Edit URL/product option" at bounding box center [526, 300] width 144 height 16
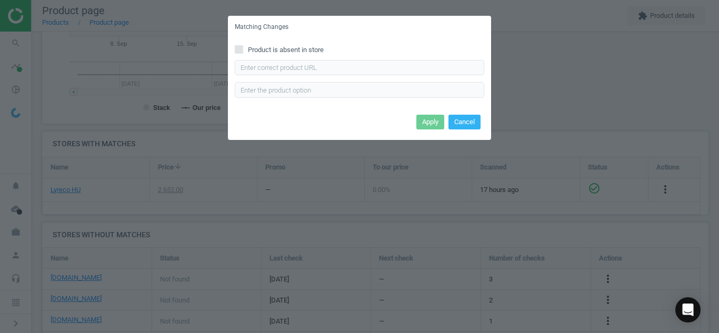
click at [242, 47] on input "Product is absent in store" at bounding box center [239, 49] width 7 height 7
checkbox input "true"
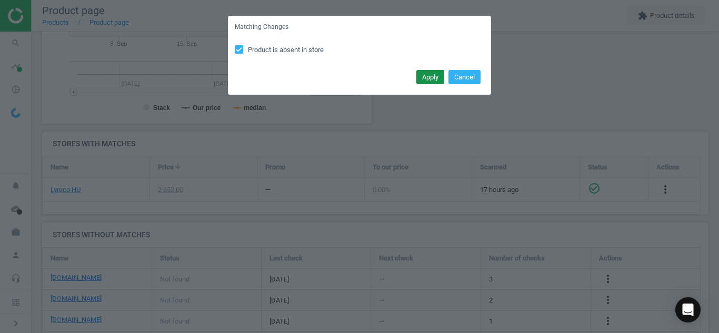
click at [420, 76] on button "Apply" at bounding box center [430, 77] width 28 height 15
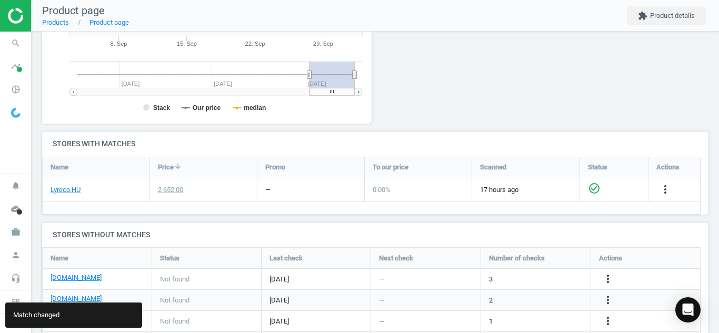
click at [147, 316] on div "[DOMAIN_NAME]" at bounding box center [97, 321] width 109 height 21
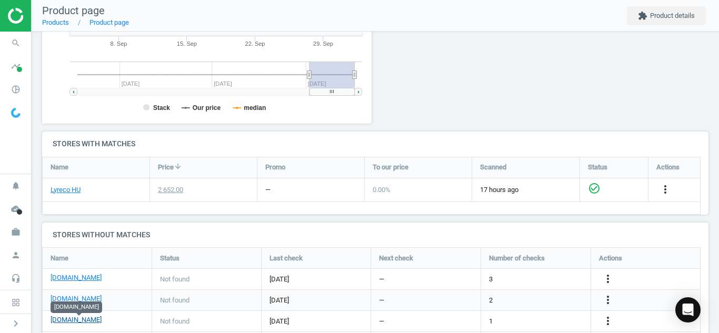
click at [78, 316] on link "[DOMAIN_NAME]" at bounding box center [76, 319] width 51 height 9
click at [608, 321] on icon "more_vert" at bounding box center [608, 321] width 13 height 13
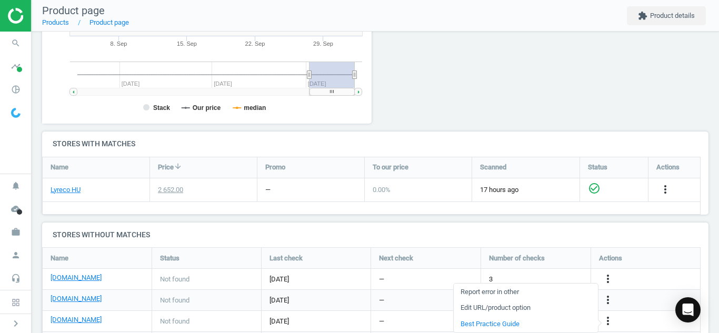
click at [543, 308] on link "Edit URL/product option" at bounding box center [526, 308] width 144 height 16
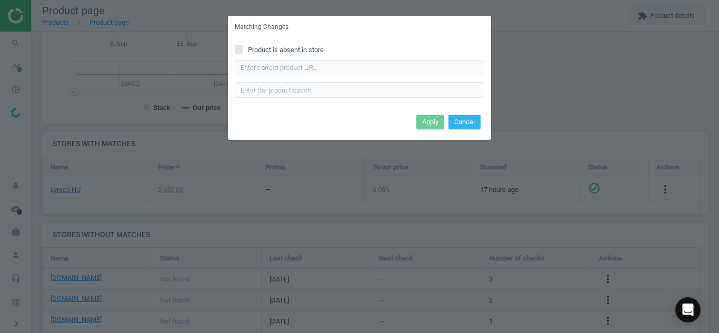
click at [241, 50] on input "Product is absent in store" at bounding box center [239, 49] width 7 height 7
checkbox input "true"
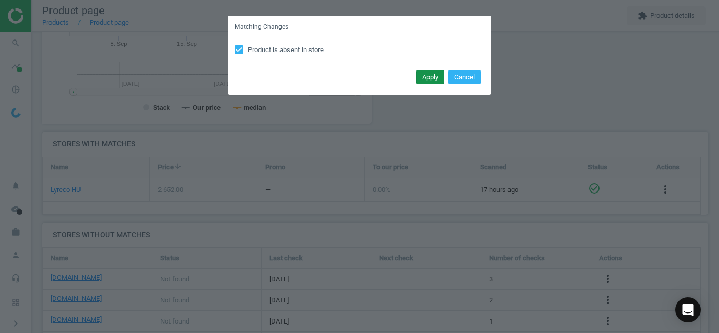
click at [429, 77] on button "Apply" at bounding box center [430, 77] width 28 height 15
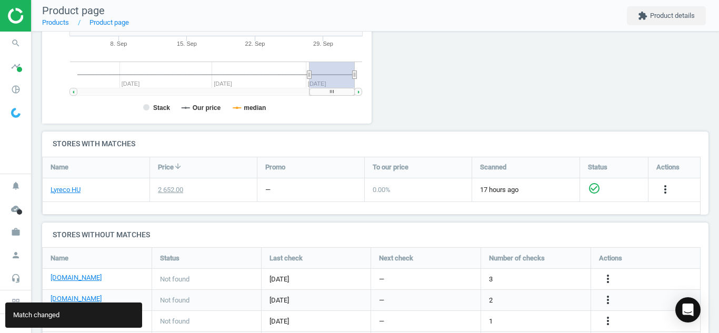
scroll to position [307, 0]
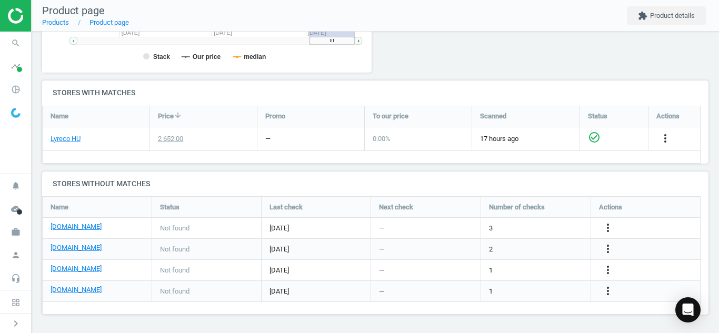
click at [615, 291] on div "more_vert" at bounding box center [609, 292] width 21 height 14
click at [612, 291] on icon "more_vert" at bounding box center [608, 291] width 13 height 13
click at [533, 285] on link "Edit URL/product option" at bounding box center [526, 291] width 144 height 16
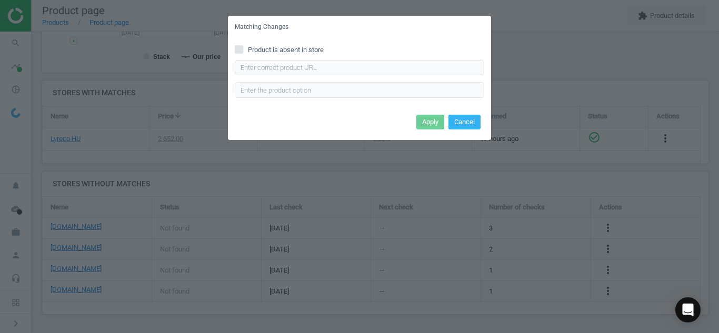
click at [238, 44] on div "Product is absent in store Enter correct product url" at bounding box center [359, 74] width 263 height 73
click at [241, 52] on input "Product is absent in store" at bounding box center [239, 49] width 7 height 7
checkbox input "true"
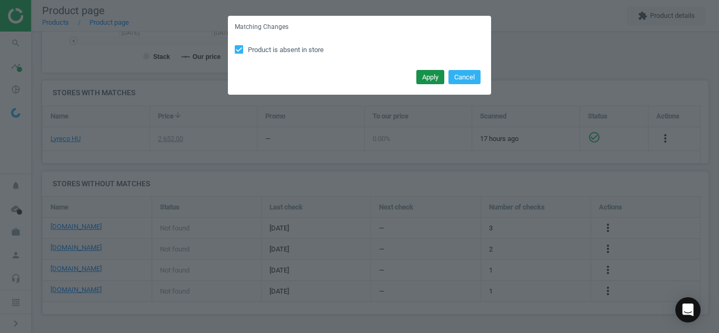
click at [435, 75] on button "Apply" at bounding box center [430, 77] width 28 height 15
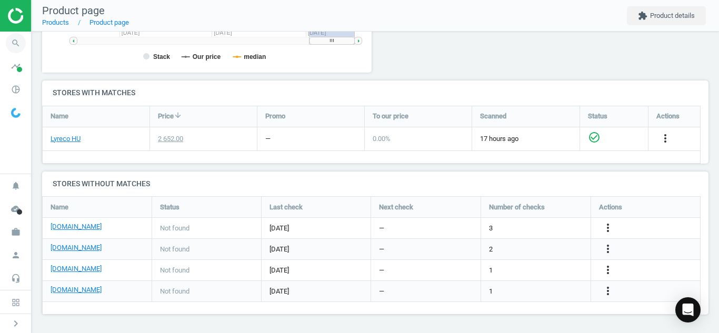
click at [16, 41] on icon "search" at bounding box center [16, 43] width 20 height 20
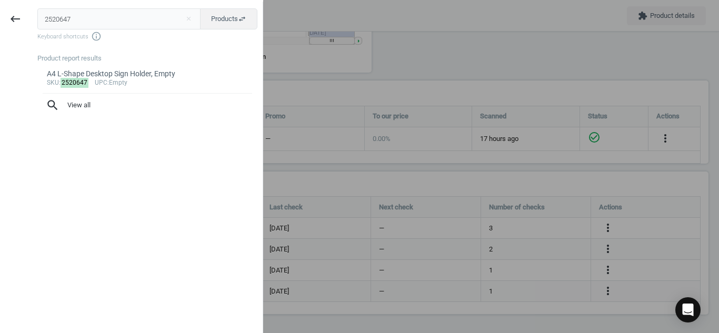
drag, startPoint x: 105, startPoint y: 22, endPoint x: 0, endPoint y: 31, distance: 105.6
click at [0, 31] on div "keyboard_backspace 2520647 close Products swap_horiz Keyboard shortcuts info_ou…" at bounding box center [131, 168] width 263 height 333
type input "151103"
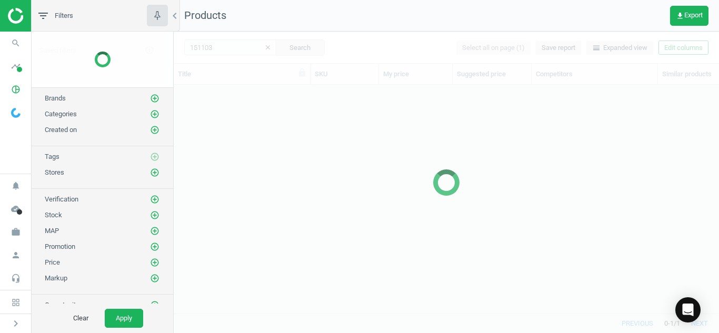
scroll to position [213, 538]
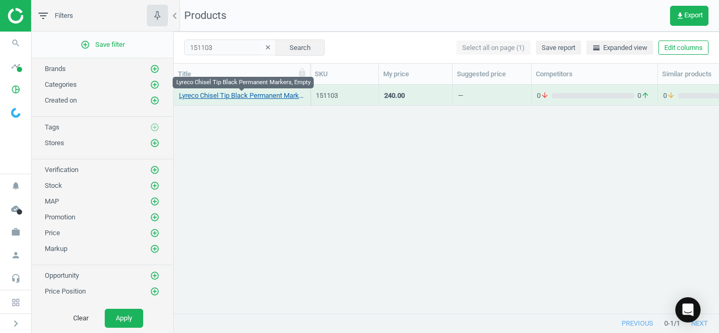
click at [246, 96] on link "Lyreco Chisel Tip Black Permanent Markers, Empty" at bounding box center [242, 95] width 126 height 9
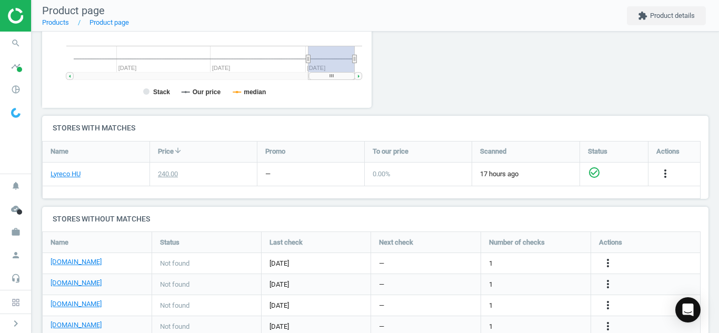
scroll to position [283, 0]
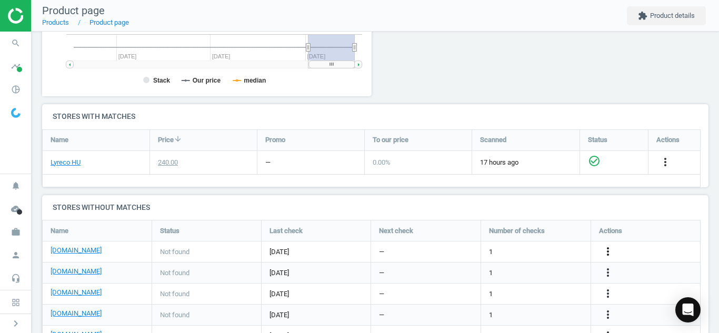
click at [612, 253] on icon "more_vert" at bounding box center [608, 251] width 13 height 13
click at [549, 252] on link "Edit URL/product option" at bounding box center [526, 252] width 144 height 16
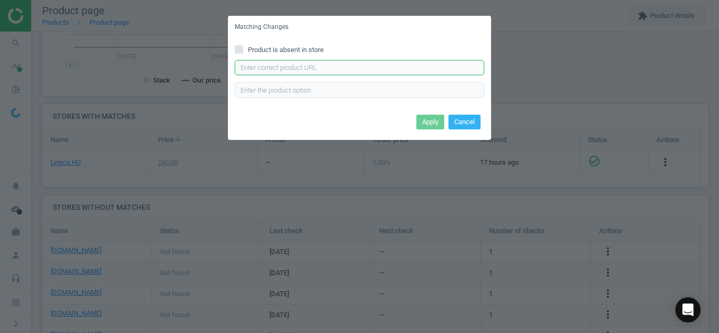
click at [384, 73] on input "text" at bounding box center [360, 68] width 250 height 16
paste input "https://pbs-shop.hu/Product/13959/5231402/marker-permanent-edding-330-blue-black"
type input "https://pbs-shop.hu/Product/13959/5231402/marker-permanent-edding-330-blue-black"
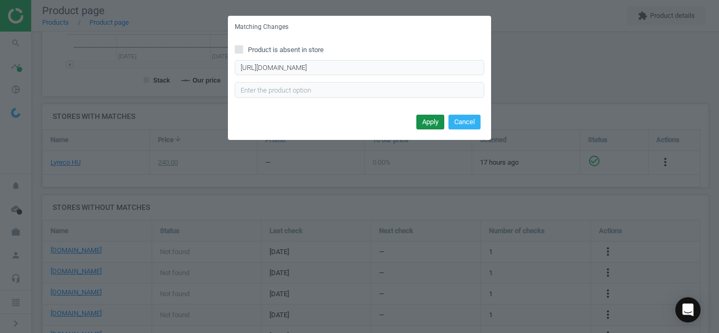
click at [432, 126] on button "Apply" at bounding box center [430, 122] width 28 height 15
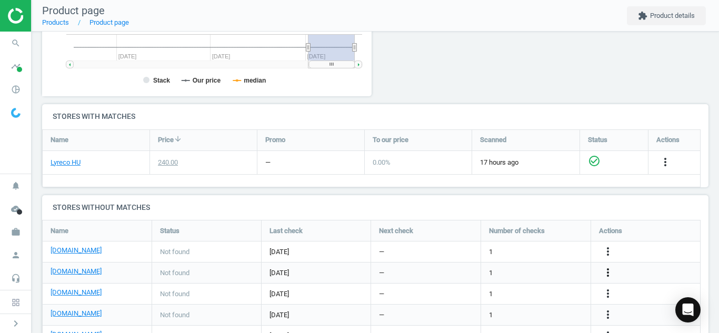
click at [605, 279] on icon "more_vert" at bounding box center [608, 272] width 13 height 13
click at [461, 267] on link "Edit URL/product option" at bounding box center [526, 273] width 144 height 16
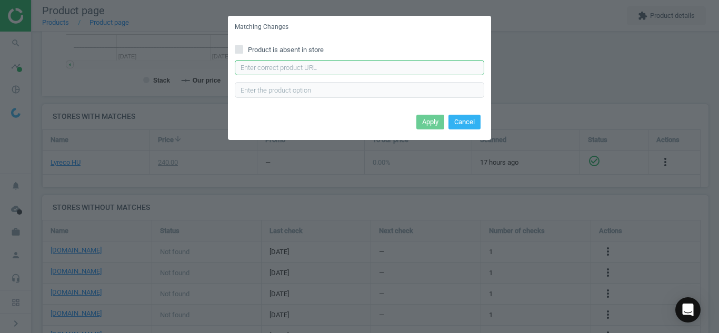
click at [310, 69] on input "text" at bounding box center [360, 68] width 250 height 16
paste input "https://www.officedepot.hu/Permanent-markerek/ICO-Permanent-12-fekete-marker-p2…"
type input "https://www.officedepot.hu/Permanent-markerek/ICO-Permanent-12-fekete-marker-p2…"
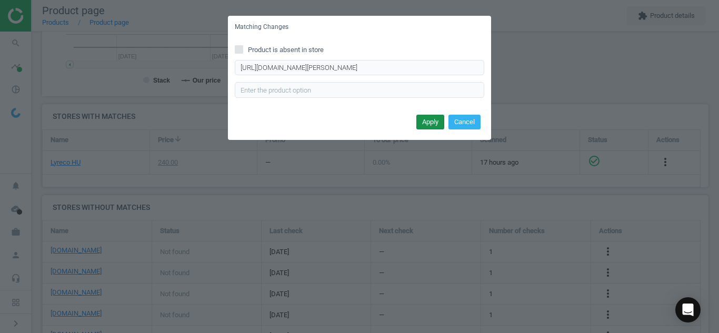
click at [423, 119] on button "Apply" at bounding box center [430, 122] width 28 height 15
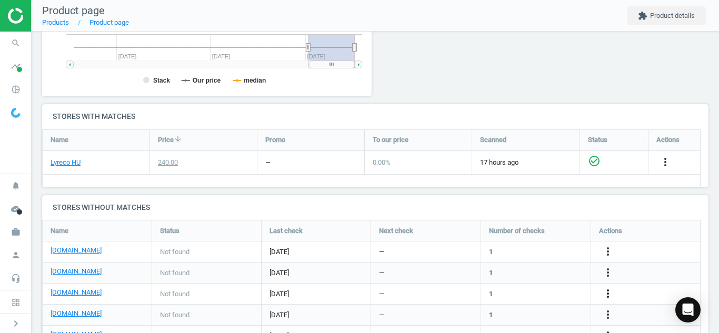
click at [613, 289] on icon "more_vert" at bounding box center [608, 293] width 13 height 13
click at [474, 295] on link "Edit URL/product option" at bounding box center [526, 294] width 144 height 16
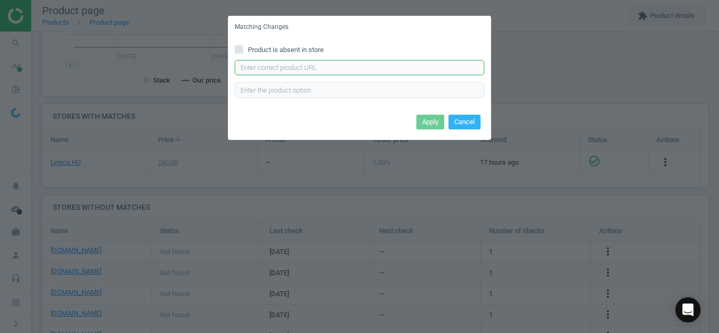
click at [320, 69] on input "text" at bounding box center [360, 68] width 250 height 16
paste input "https://vectraline.hu/Alkoholos-markerek/Alkoholos-marker-ICO-Permanent-12-feke…"
type input "https://vectraline.hu/Alkoholos-markerek/Alkoholos-marker-ICO-Permanent-12-feke…"
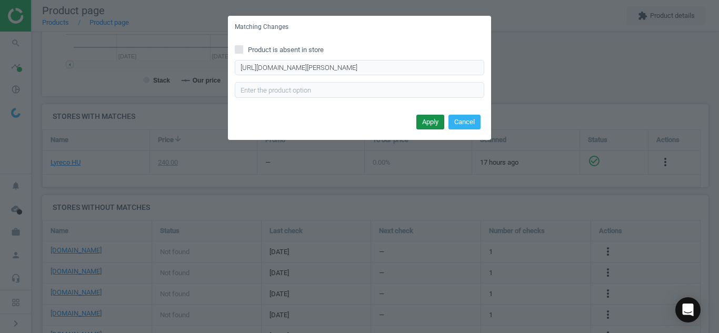
click at [426, 124] on button "Apply" at bounding box center [430, 122] width 28 height 15
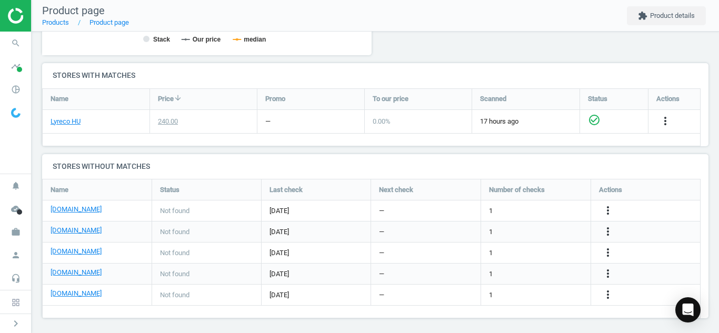
scroll to position [328, 0]
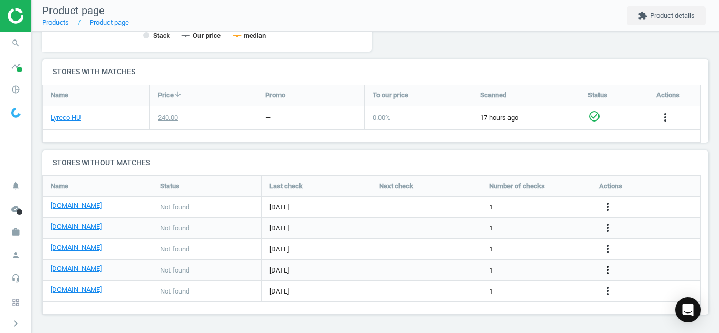
click at [610, 266] on icon "more_vert" at bounding box center [608, 270] width 13 height 13
click at [491, 267] on link "Edit URL/product option" at bounding box center [526, 270] width 144 height 16
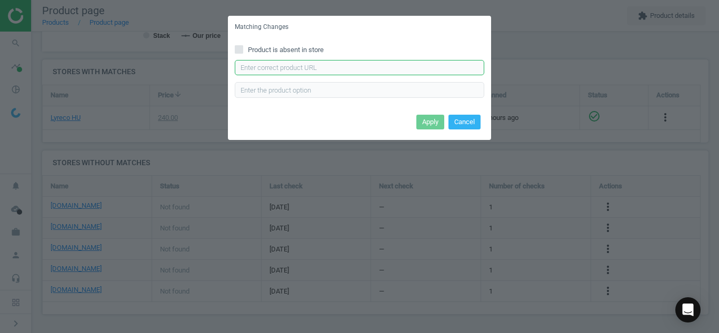
click at [305, 72] on input "text" at bounding box center [360, 68] width 250 height 16
paste input "https://web24.hu/permanent-marker-centropen-8576-vagott-vegu-1-46-mm-fekete-854…"
type input "https://web24.hu/permanent-marker-centropen-8576-vagott-vegu-1-46-mm-fekete-854…"
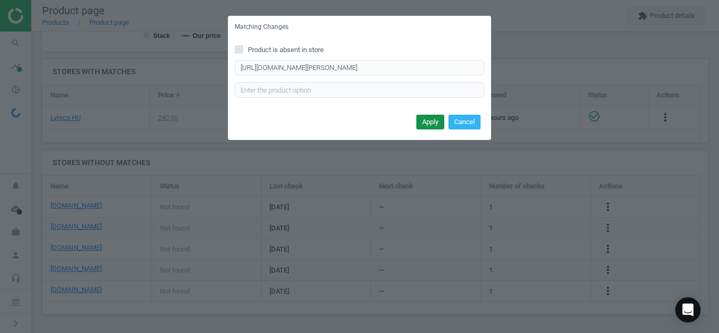
click at [427, 124] on button "Apply" at bounding box center [430, 122] width 28 height 15
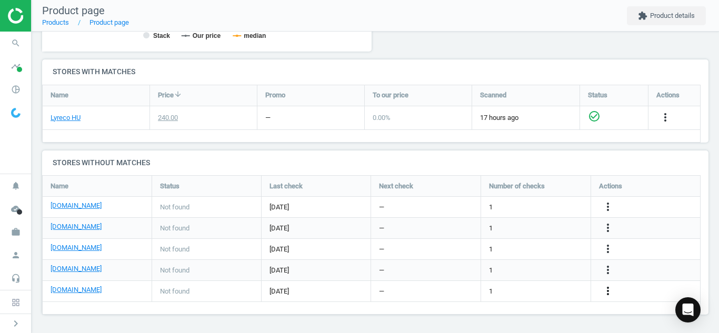
click at [604, 293] on icon "more_vert" at bounding box center [608, 291] width 13 height 13
click at [544, 290] on link "Edit URL/product option" at bounding box center [526, 291] width 144 height 16
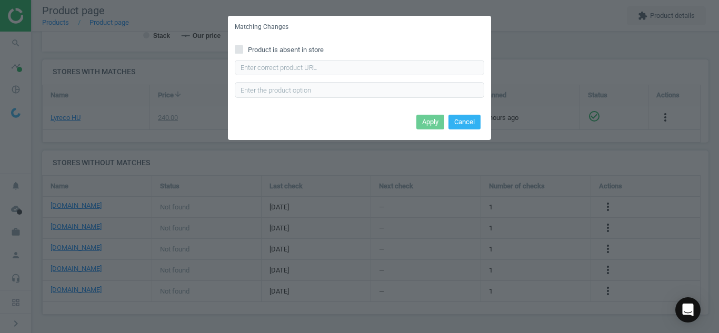
click at [242, 53] on input "Product is absent in store" at bounding box center [239, 49] width 7 height 7
checkbox input "true"
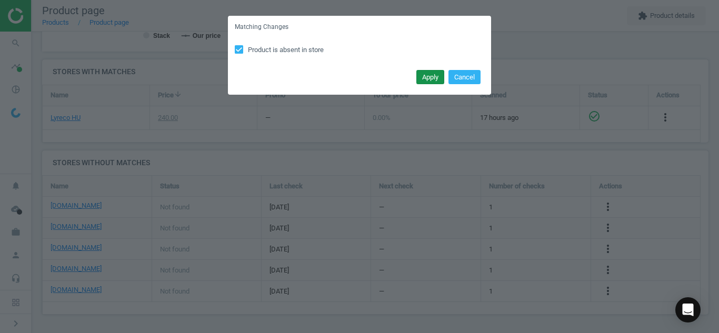
click at [431, 76] on button "Apply" at bounding box center [430, 77] width 28 height 15
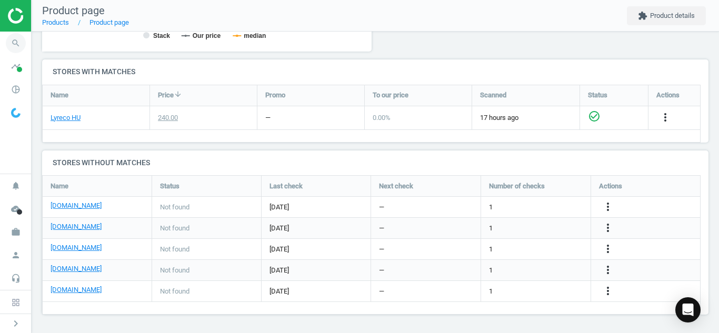
click at [12, 39] on icon "search" at bounding box center [16, 43] width 20 height 20
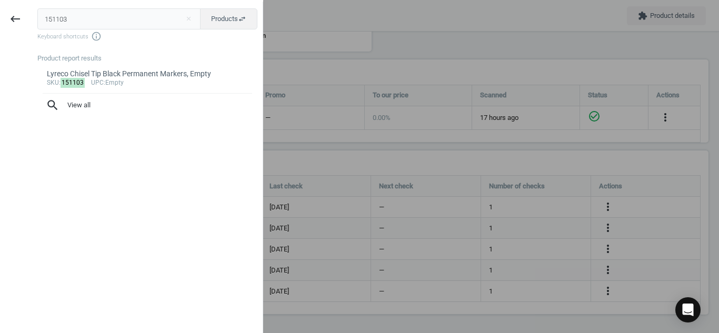
drag, startPoint x: 120, startPoint y: 12, endPoint x: 0, endPoint y: 13, distance: 120.0
click at [0, 13] on div "keyboard_backspace 151103 close Products swap_horiz Keyboard shortcuts info_out…" at bounding box center [131, 168] width 263 height 333
drag, startPoint x: 78, startPoint y: 9, endPoint x: 0, endPoint y: 33, distance: 81.4
click at [0, 33] on div "keyboard_backspace 151103 close Products swap_horiz Keyboard shortcuts info_out…" at bounding box center [131, 168] width 263 height 333
paste input "3697994"
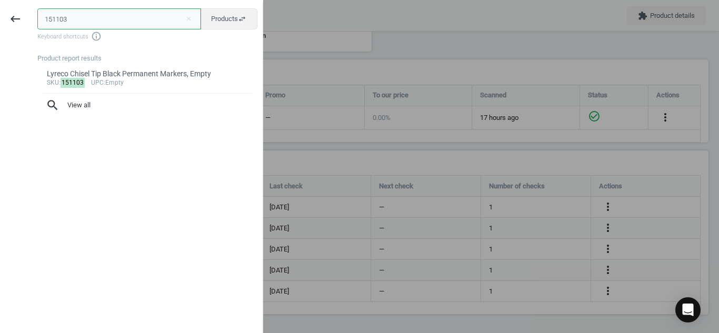
type input "13697994"
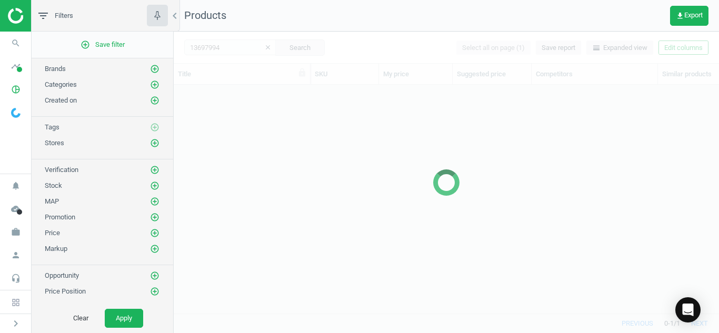
scroll to position [213, 538]
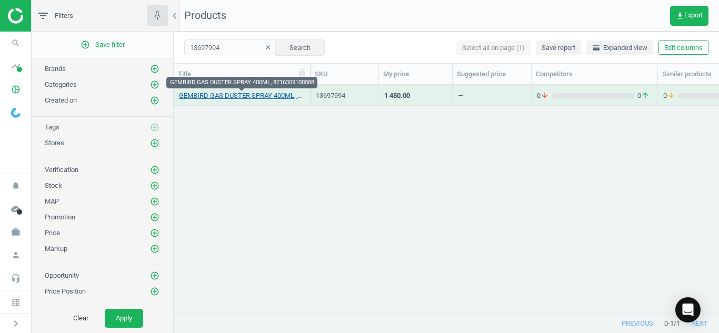
click at [232, 98] on link "GEMBIRD GAS DUSTER SPRAY 400ML, 8716309100588" at bounding box center [242, 95] width 126 height 9
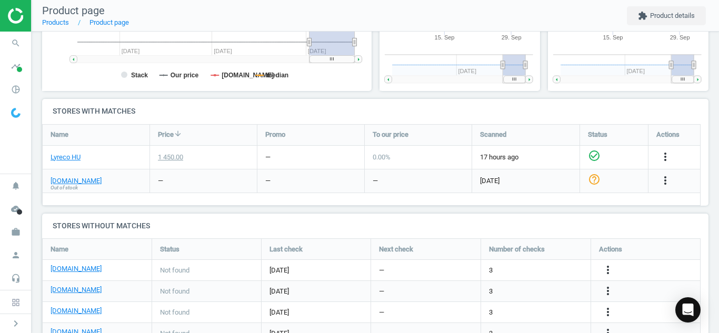
scroll to position [331, 0]
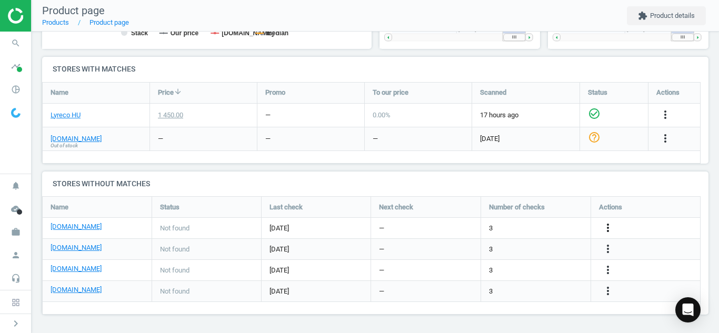
click at [610, 230] on icon "more_vert" at bounding box center [608, 228] width 13 height 13
click at [522, 225] on link "Edit URL/product option" at bounding box center [526, 228] width 144 height 16
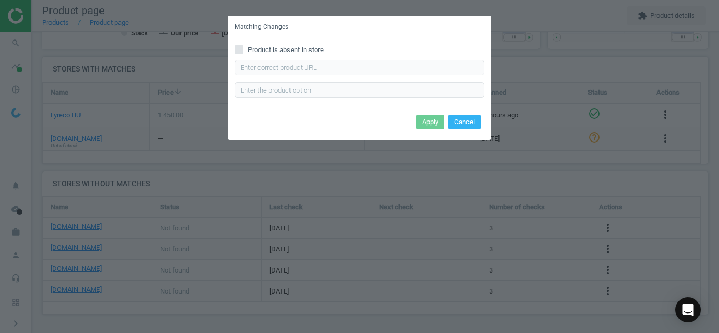
click at [240, 54] on span at bounding box center [239, 51] width 8 height 8
click at [240, 53] on input "Product is absent in store" at bounding box center [239, 49] width 7 height 7
checkbox input "true"
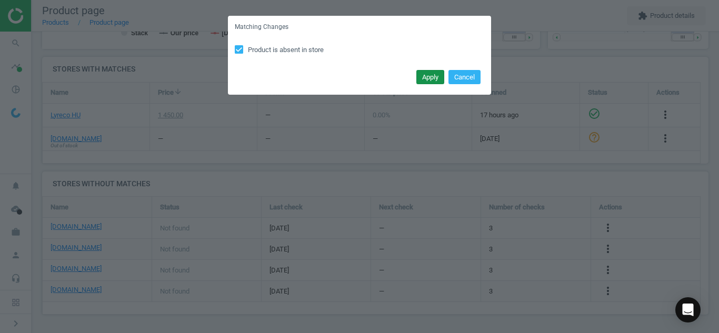
click at [426, 74] on button "Apply" at bounding box center [430, 77] width 28 height 15
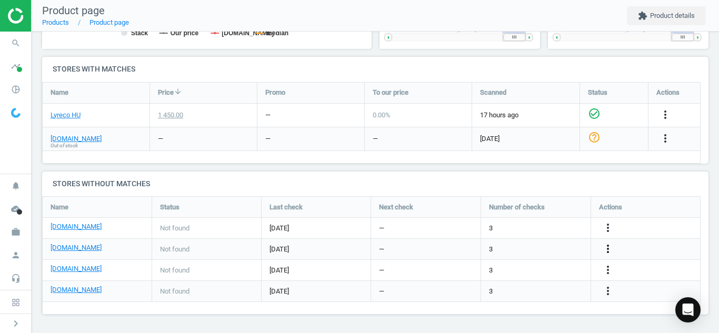
click at [605, 252] on icon "more_vert" at bounding box center [608, 249] width 13 height 13
click at [469, 252] on link "Edit URL/product option" at bounding box center [526, 249] width 144 height 16
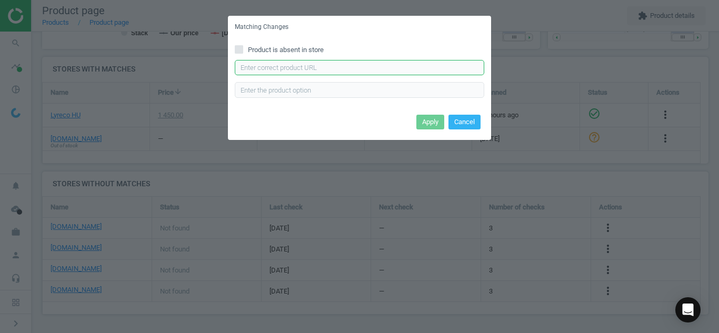
click at [360, 66] on input "text" at bounding box center [360, 68] width 250 height 16
paste input "https://www.officedepot.hu/Tisztitokendok-es-folyadekok/Gembird-400ml-szorofeje…"
type input "https://www.officedepot.hu/Tisztitokendok-es-folyadekok/Gembird-400ml-szorofeje…"
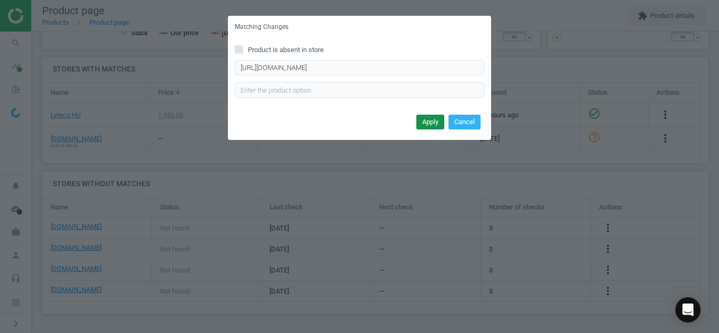
click at [430, 127] on button "Apply" at bounding box center [430, 122] width 28 height 15
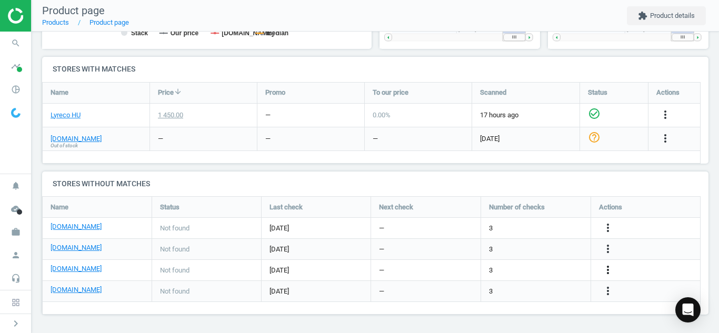
click at [604, 271] on icon "more_vert" at bounding box center [608, 270] width 13 height 13
click at [470, 267] on link "Edit URL/product option" at bounding box center [526, 270] width 144 height 16
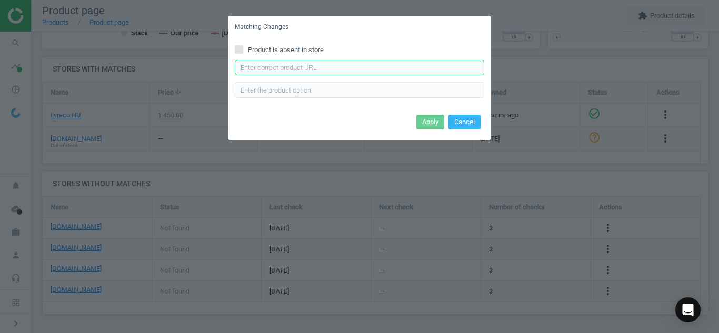
click at [320, 72] on input "text" at bounding box center [360, 68] width 250 height 16
paste input "https://vectraline.hu/Szamitastechnikai-tisztitoszerek/Suritett-levego-ESPERANZ…"
type input "https://vectraline.hu/Szamitastechnikai-tisztitoszerek/Suritett-levego-ESPERANZ…"
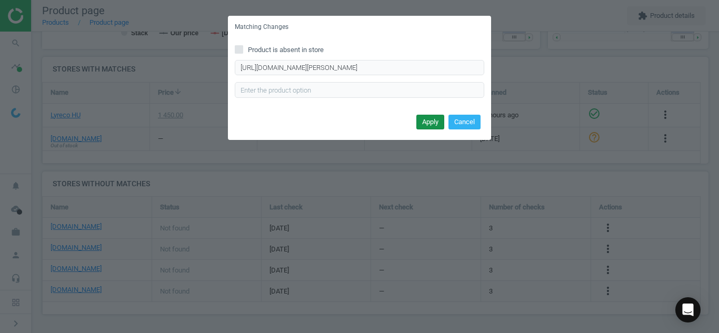
click at [422, 118] on button "Apply" at bounding box center [430, 122] width 28 height 15
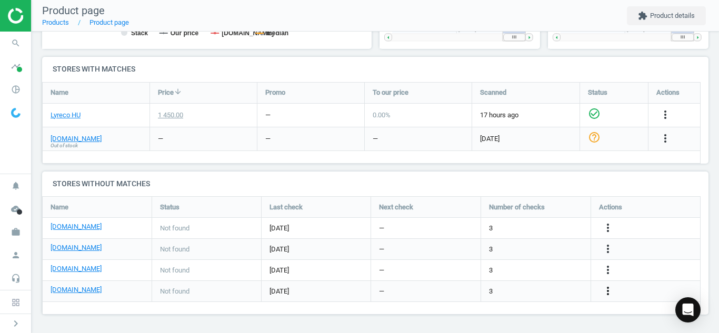
click at [610, 292] on icon "more_vert" at bounding box center [608, 291] width 13 height 13
click at [505, 290] on link "Edit URL/product option" at bounding box center [526, 291] width 144 height 16
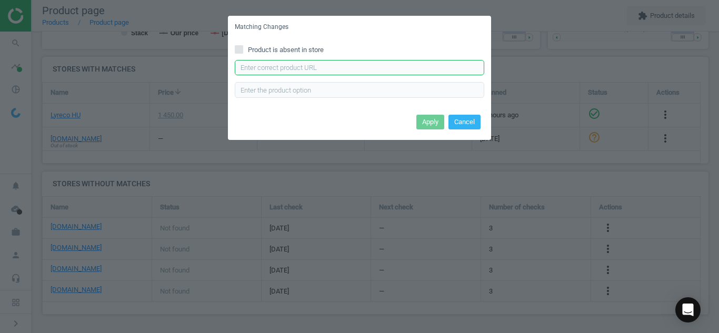
click at [346, 71] on input "text" at bounding box center [360, 68] width 250 height 16
paste input "https://web24.hu/suritett-levego-porpisztoly-400ml-gyulekony-platinet-50984?key…"
type input "https://web24.hu/suritett-levego-porpisztoly-400ml-gyulekony-platinet-50984?key…"
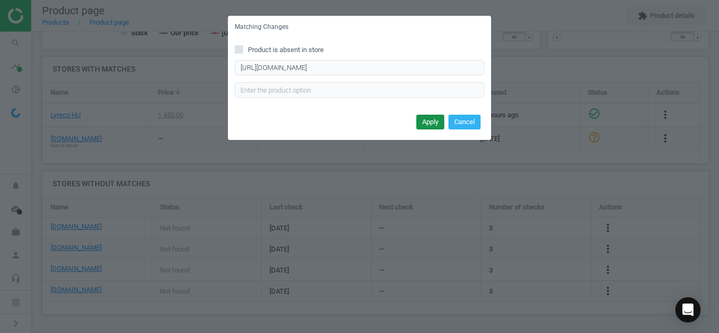
click at [429, 125] on button "Apply" at bounding box center [430, 122] width 28 height 15
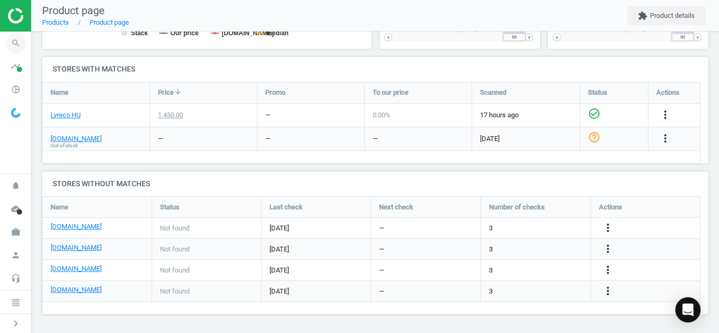
click at [21, 42] on icon "search" at bounding box center [16, 43] width 20 height 20
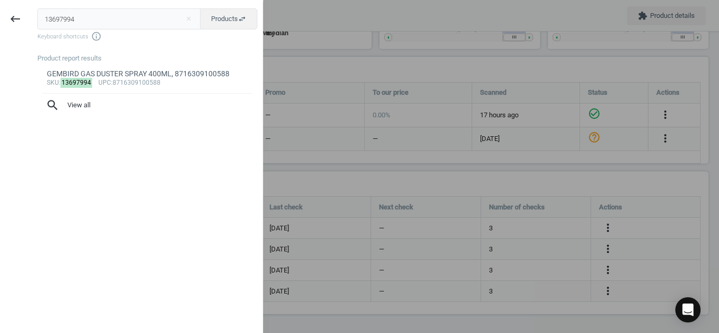
drag, startPoint x: 83, startPoint y: 27, endPoint x: 0, endPoint y: 39, distance: 84.1
click at [0, 39] on div "keyboard_backspace 13697994 close Products swap_horiz Keyboard shortcuts info_o…" at bounding box center [131, 168] width 263 height 333
type input "3337264"
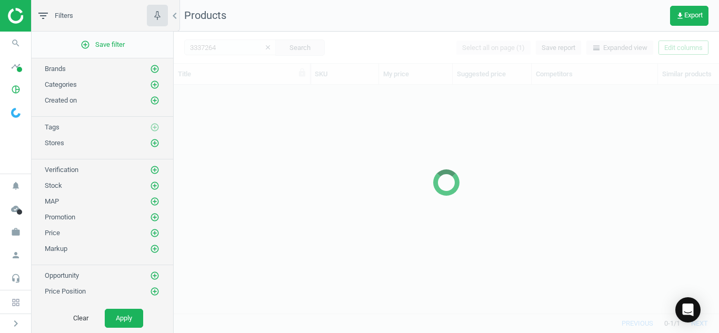
scroll to position [213, 538]
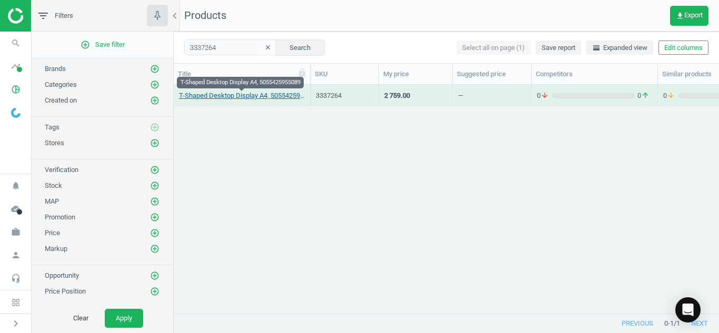
click at [221, 95] on link "T-Shaped Desktop Display A4, 5055425955089" at bounding box center [242, 95] width 126 height 9
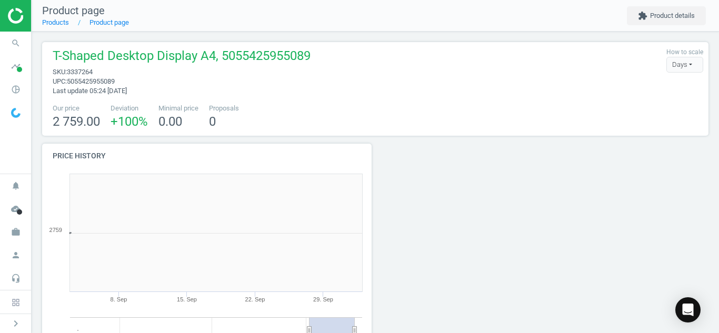
scroll to position [227, 342]
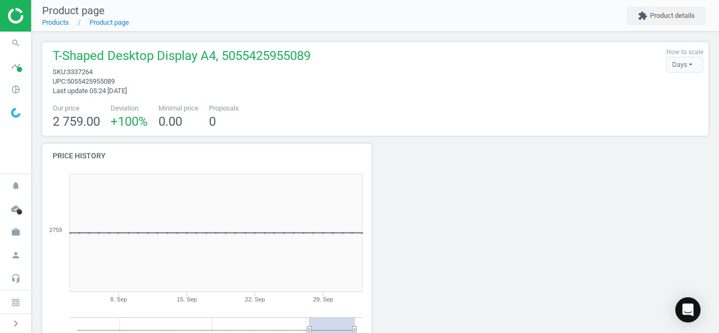
click at [528, 105] on div "Our price 2 759.00 Deviation +100 % Minimal price 0.00 Proposals 0" at bounding box center [375, 117] width 656 height 27
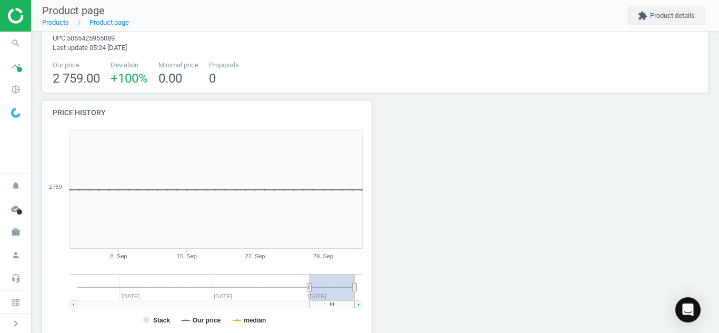
scroll to position [0, 0]
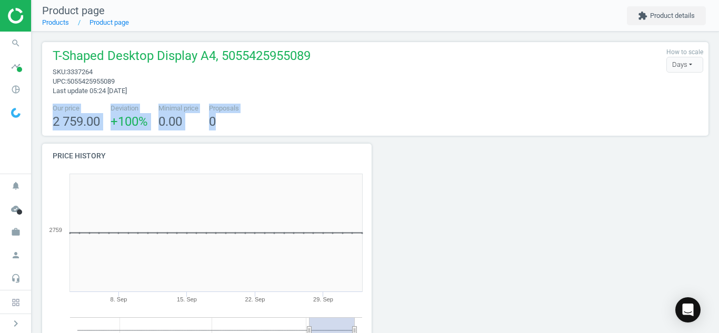
drag, startPoint x: 709, startPoint y: 75, endPoint x: 711, endPoint y: 126, distance: 51.1
click at [711, 126] on div "T-Shaped Desktop Display A4, 5055425955089 sku : 3337264 upc : 5055425955089 La…" at bounding box center [376, 183] width 688 height 302
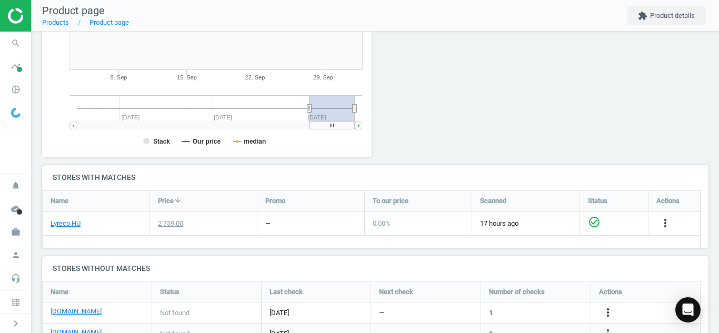
scroll to position [265, 0]
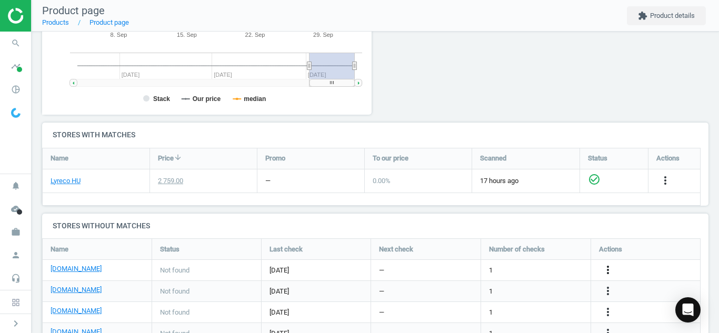
click at [608, 266] on icon "more_vert" at bounding box center [608, 270] width 13 height 13
click at [470, 267] on link "Edit URL/product option" at bounding box center [526, 270] width 144 height 16
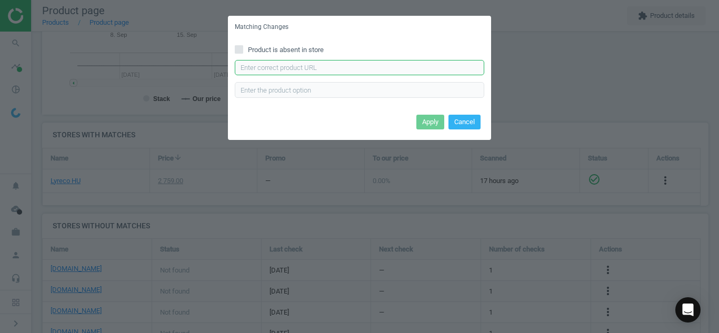
click at [386, 61] on input "text" at bounding box center [360, 68] width 250 height 16
paste input "https://pbs-shop.hu/Product/3087/44138/document-holder-a4-desktop-standing-doub…"
type input "https://pbs-shop.hu/Product/3087/44138/document-holder-a4-desktop-standing-doub…"
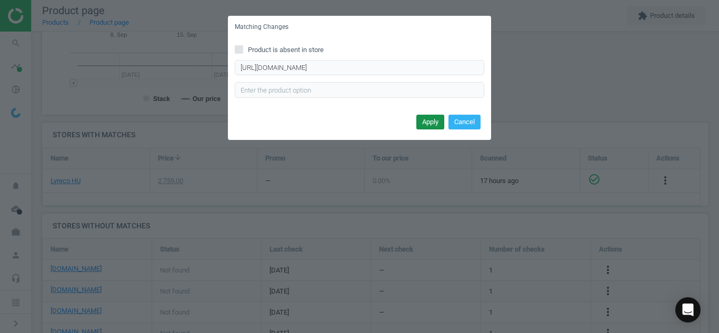
click at [427, 125] on button "Apply" at bounding box center [430, 122] width 28 height 15
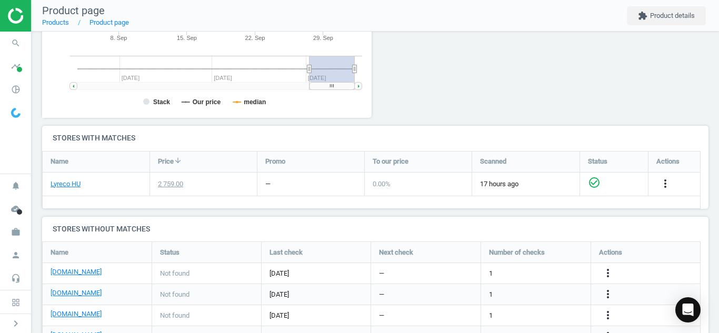
scroll to position [276, 0]
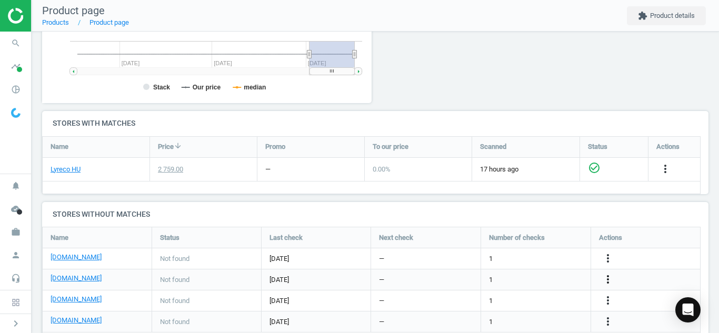
click at [610, 275] on icon "more_vert" at bounding box center [608, 279] width 13 height 13
click at [469, 281] on link "Edit URL/product option" at bounding box center [526, 280] width 144 height 16
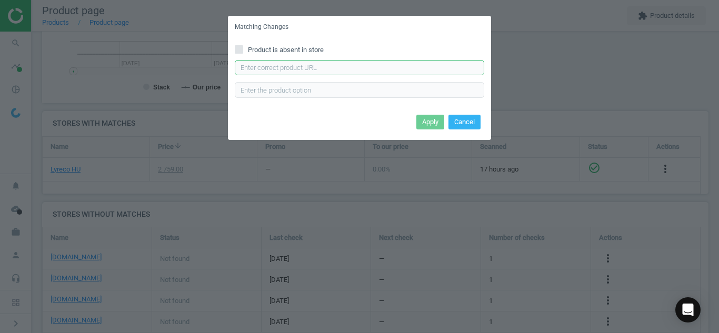
click at [337, 70] on input "text" at bounding box center [360, 68] width 250 height 16
paste input "https://vectraline.hu/bemutato-tablak-irattartok/prospektustarto-durable-a-4-al…"
type input "https://vectraline.hu/bemutato-tablak-irattartok/prospektustarto-durable-a-4-al…"
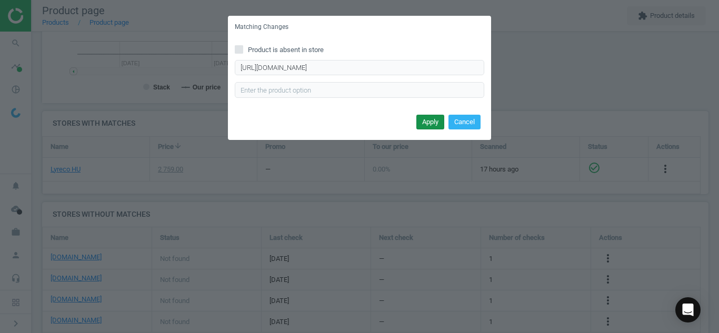
click at [427, 117] on button "Apply" at bounding box center [430, 122] width 28 height 15
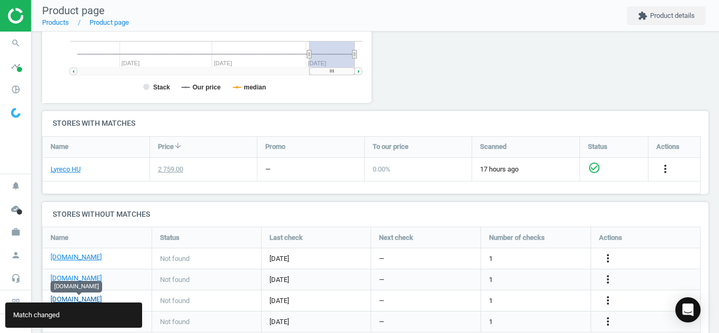
click at [81, 301] on link "[DOMAIN_NAME]" at bounding box center [76, 299] width 51 height 9
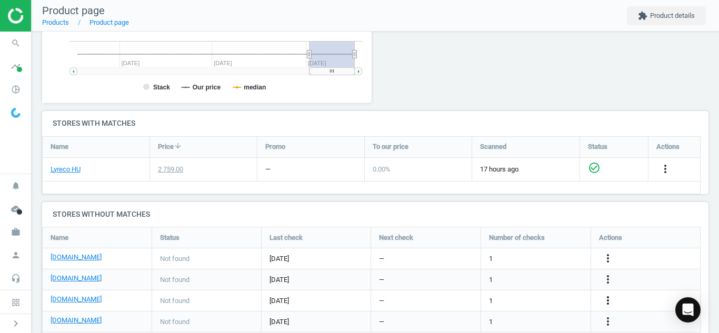
click at [605, 304] on icon "more_vert" at bounding box center [608, 300] width 13 height 13
click at [518, 299] on link "Edit URL/product option" at bounding box center [526, 301] width 144 height 16
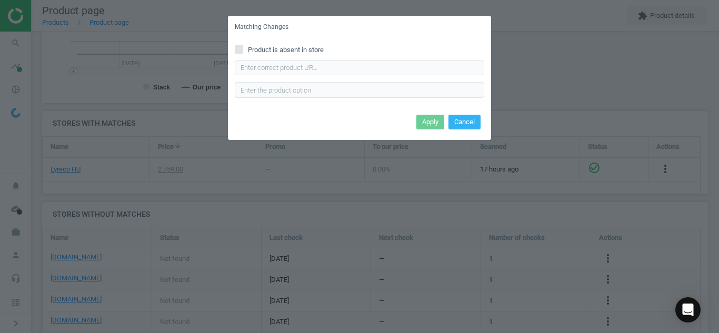
click at [244, 53] on label "Product is absent in store" at bounding box center [360, 49] width 250 height 9
click at [243, 53] on input "Product is absent in store" at bounding box center [239, 49] width 7 height 7
checkbox input "true"
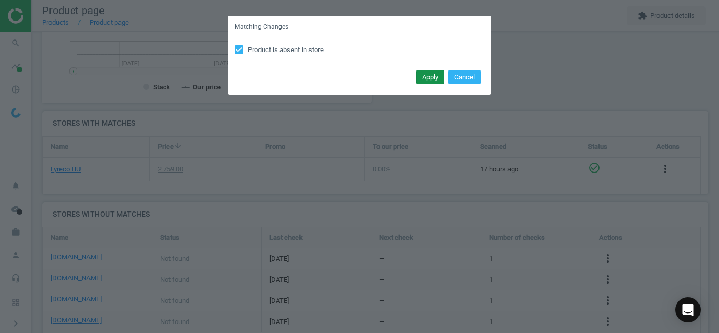
click at [427, 81] on button "Apply" at bounding box center [430, 77] width 28 height 15
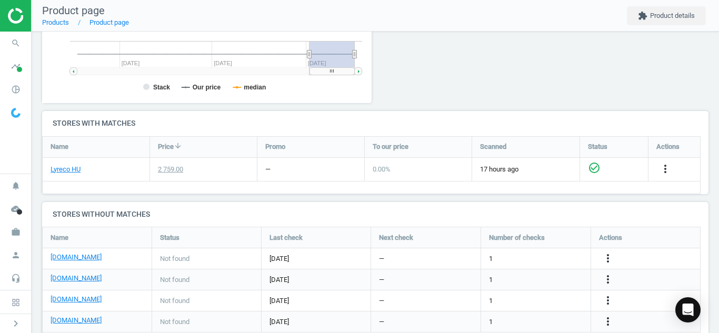
click at [617, 323] on div "more_vert" at bounding box center [609, 322] width 21 height 14
click at [613, 323] on icon "more_vert" at bounding box center [608, 321] width 13 height 13
click at [562, 306] on link "Edit URL/product option" at bounding box center [526, 308] width 144 height 16
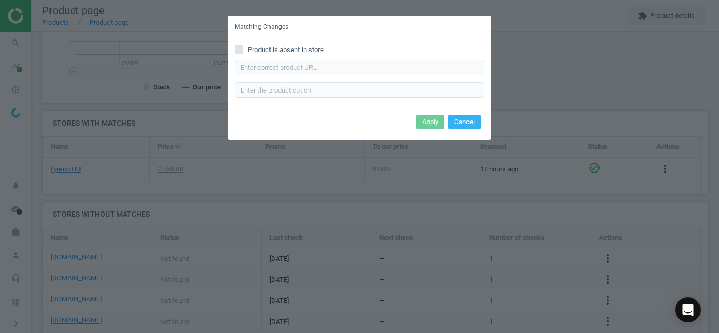
click at [237, 45] on icon at bounding box center [239, 49] width 8 height 8
click at [237, 46] on input "Product is absent in store" at bounding box center [239, 49] width 7 height 7
checkbox input "true"
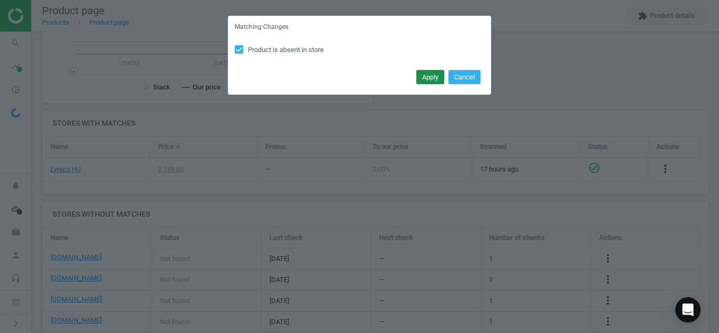
click at [427, 78] on button "Apply" at bounding box center [430, 77] width 28 height 15
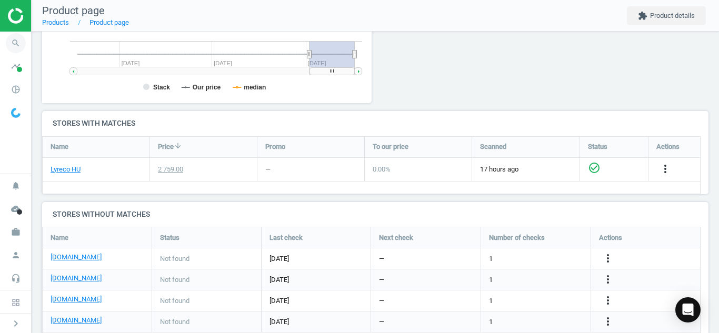
click at [12, 44] on icon "search" at bounding box center [16, 43] width 20 height 20
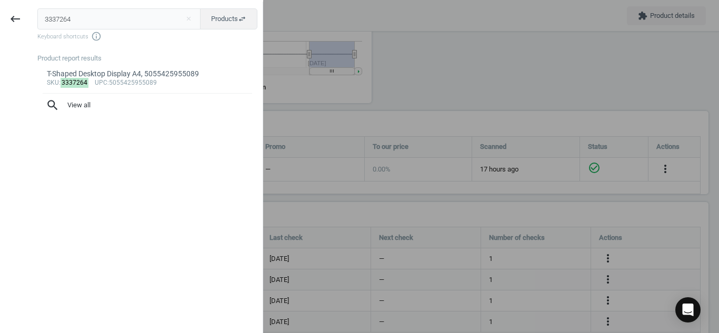
drag, startPoint x: 114, startPoint y: 19, endPoint x: 0, endPoint y: 45, distance: 117.0
click at [0, 45] on div "keyboard_backspace 3337264 close Products swap_horiz Keyboard shortcuts info_ou…" at bounding box center [131, 168] width 263 height 333
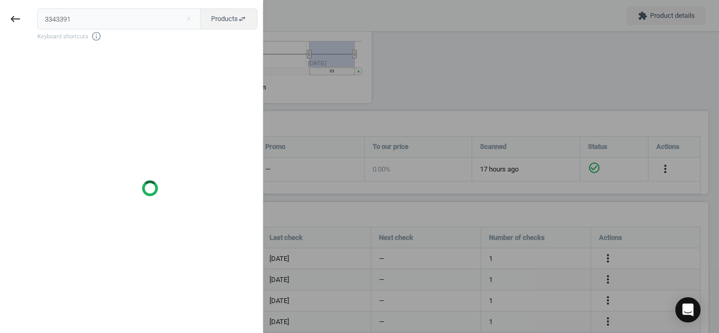
type input "3343391"
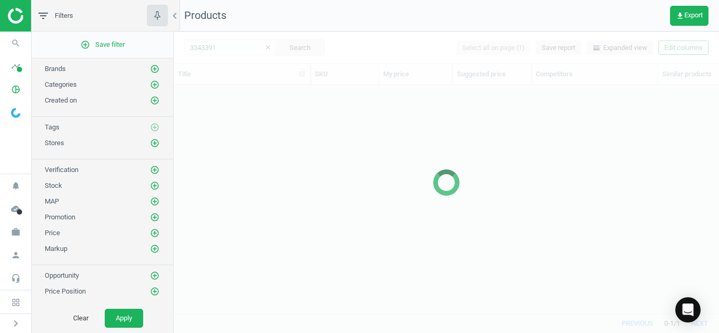
scroll to position [213, 538]
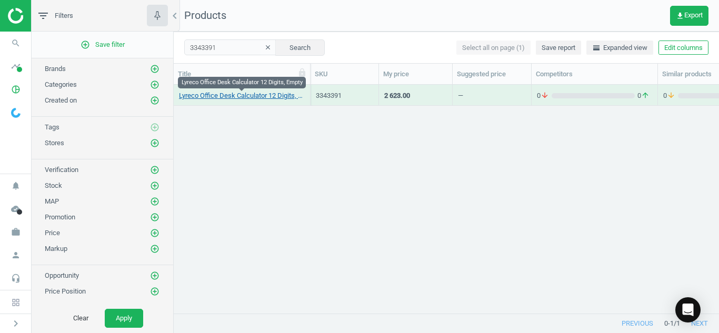
click at [246, 98] on link "Lyreco Office Desk Calculator 12 Digits, Empty" at bounding box center [242, 95] width 126 height 9
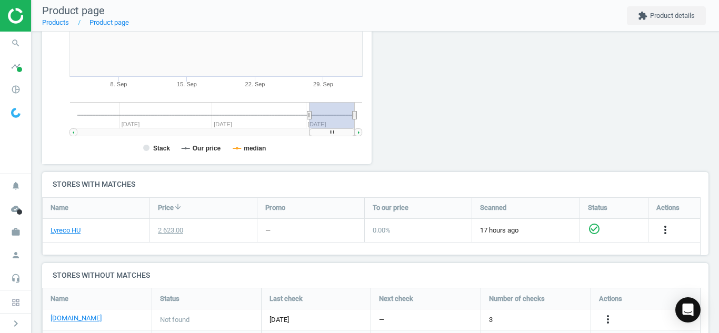
scroll to position [280, 0]
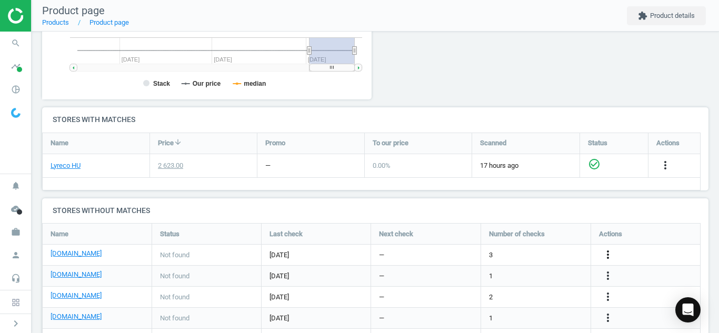
click at [609, 255] on icon "more_vert" at bounding box center [608, 255] width 13 height 13
click at [461, 254] on link "Edit URL/product option" at bounding box center [526, 255] width 144 height 16
click at [461, 254] on div "Matching Changes Product is absent in store Enter correct product url Apply Can…" at bounding box center [359, 166] width 719 height 333
click at [610, 256] on icon "more_vert" at bounding box center [608, 255] width 13 height 13
click at [520, 252] on link "Edit URL/product option" at bounding box center [526, 255] width 144 height 16
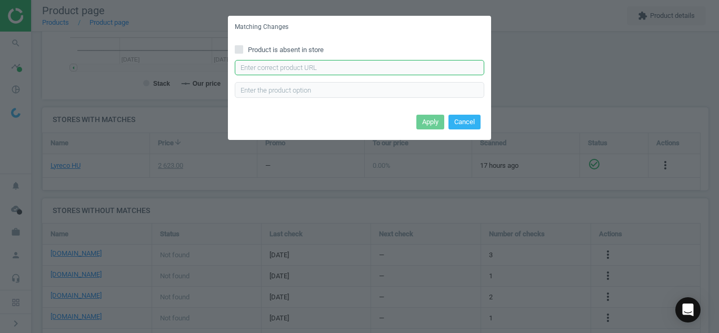
click at [329, 69] on input "text" at bounding box center [360, 68] width 250 height 16
paste input "https://pbs-shop.hu/Product/23755/40214/calculator-donau-tech-k-dt4102"
type input "https://pbs-shop.hu/Product/23755/40214/calculator-donau-tech-k-dt4102"
click at [425, 124] on button "Apply" at bounding box center [430, 122] width 28 height 15
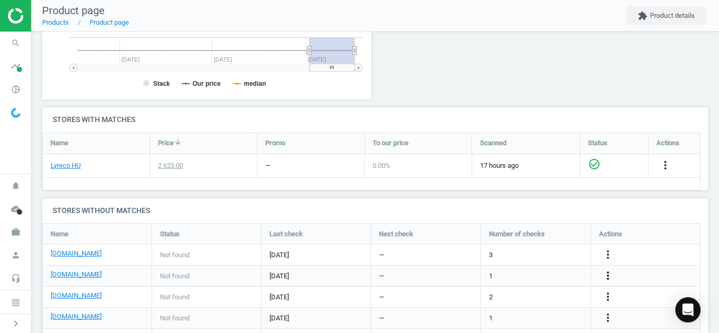
click at [611, 271] on icon "more_vert" at bounding box center [608, 276] width 13 height 13
click at [480, 275] on link "Edit URL/product option" at bounding box center [526, 276] width 144 height 16
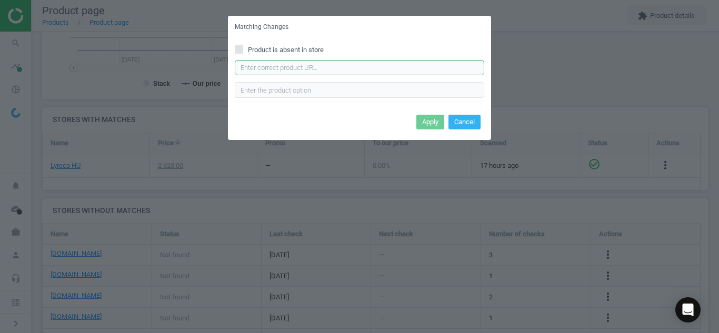
click at [351, 69] on input "text" at bounding box center [360, 68] width 250 height 16
paste input "https://www.officedepot.hu/asztali-szamologepek/ctifree-m-28-fekete-szamologep-…"
type input "https://www.officedepot.hu/asztali-szamologepek/ctifree-m-28-fekete-szamologep-…"
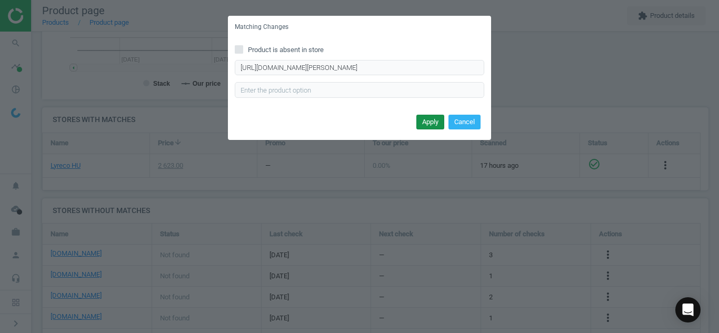
click at [434, 125] on button "Apply" at bounding box center [430, 122] width 28 height 15
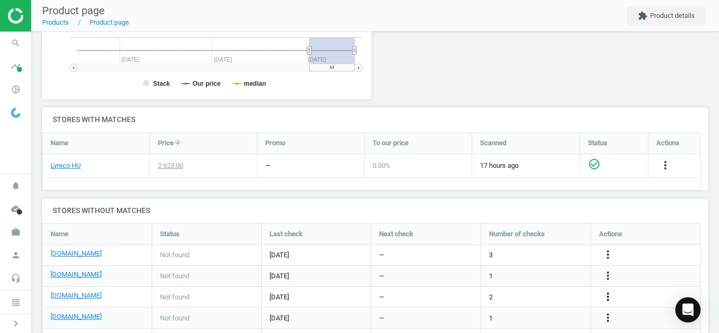
click at [610, 292] on icon "more_vert" at bounding box center [608, 297] width 13 height 13
click at [529, 300] on link "Edit URL/product option" at bounding box center [526, 297] width 144 height 16
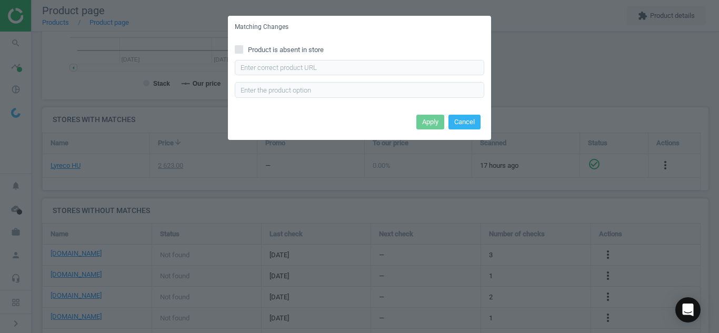
click at [376, 76] on div "Enter correct product url" at bounding box center [360, 79] width 250 height 38
click at [373, 71] on input "text" at bounding box center [360, 68] width 250 height 16
paste input "https://vectraline.hu/szamologepek/szamologep-asztali-12-digites-04-01101-p1130…"
type input "https://vectraline.hu/szamologepek/szamologep-asztali-12-digites-04-01101-p1130…"
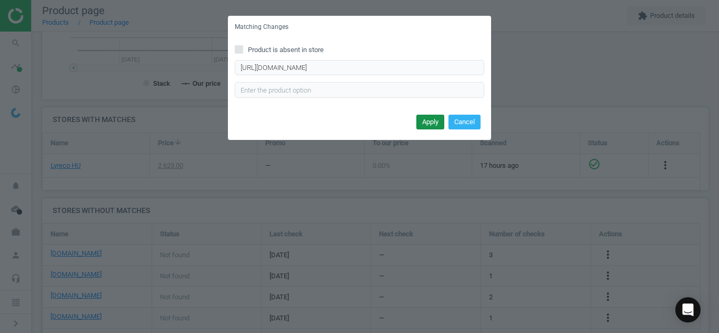
scroll to position [0, 0]
click at [430, 117] on button "Apply" at bounding box center [430, 122] width 28 height 15
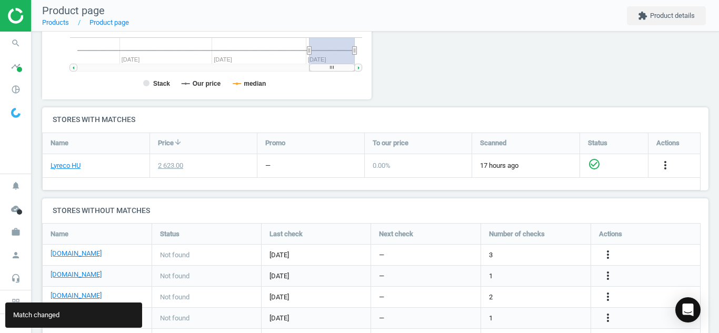
scroll to position [328, 0]
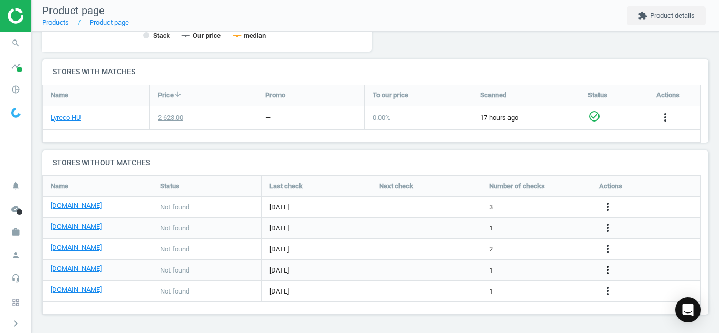
click at [607, 274] on icon "more_vert" at bounding box center [608, 270] width 13 height 13
click at [540, 270] on link "Edit URL/product option" at bounding box center [526, 270] width 144 height 16
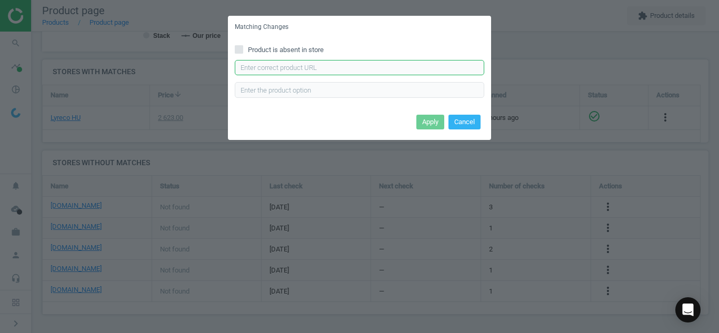
click at [354, 66] on input "text" at bounding box center [360, 68] width 250 height 16
paste input "https://web24.hu/szamologep-asztali-12-szamjegy-nagy-dontott-kijelzo-antilop-a-…"
type input "https://web24.hu/szamologep-asztali-12-szamjegy-nagy-dontott-kijelzo-antilop-a-…"
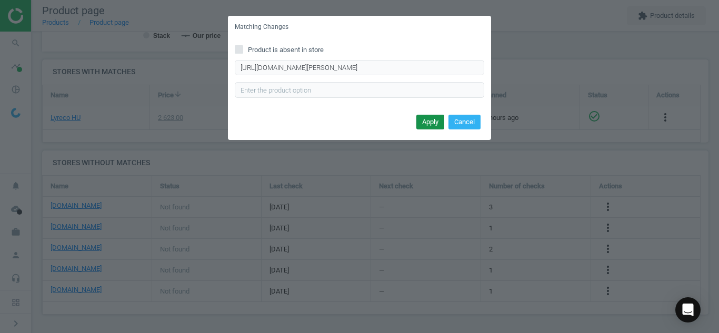
click at [422, 127] on button "Apply" at bounding box center [430, 122] width 28 height 15
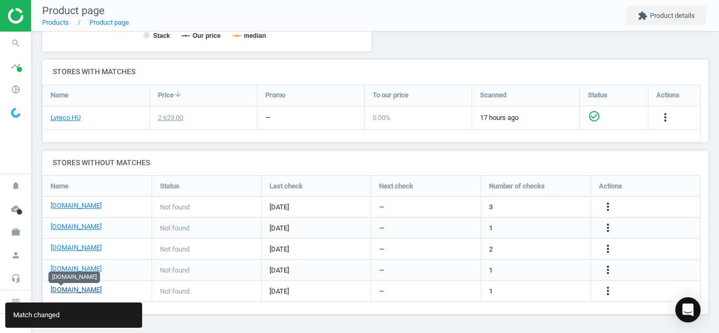
click at [55, 292] on link "[DOMAIN_NAME]" at bounding box center [76, 289] width 51 height 9
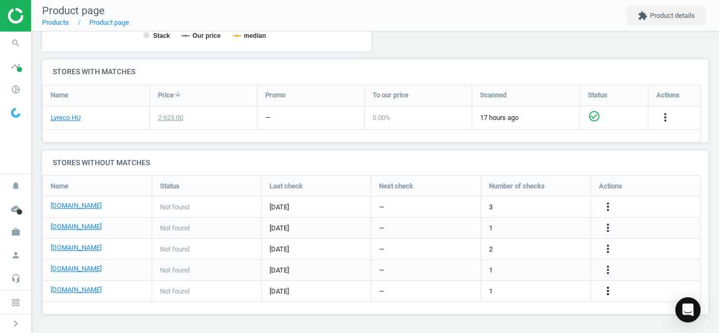
click at [610, 289] on icon "more_vert" at bounding box center [608, 291] width 13 height 13
click at [531, 294] on link "Edit URL/product option" at bounding box center [526, 291] width 144 height 16
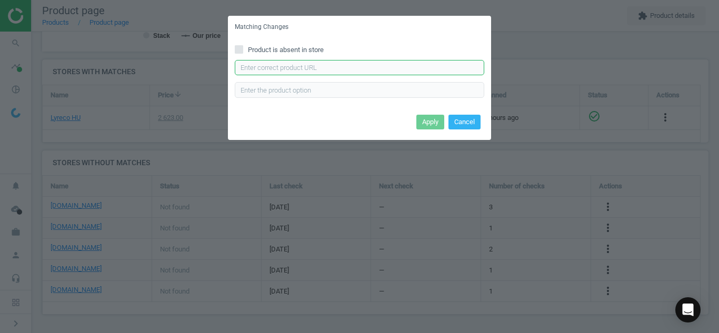
click at [348, 65] on input "text" at bounding box center [360, 68] width 250 height 16
paste input "https://www.alza.hu/catiga-cd-2610-d7227962.htm"
type input "https://www.alza.hu/catiga-cd-2610-d7227962.htm"
click at [432, 124] on button "Apply" at bounding box center [430, 122] width 28 height 15
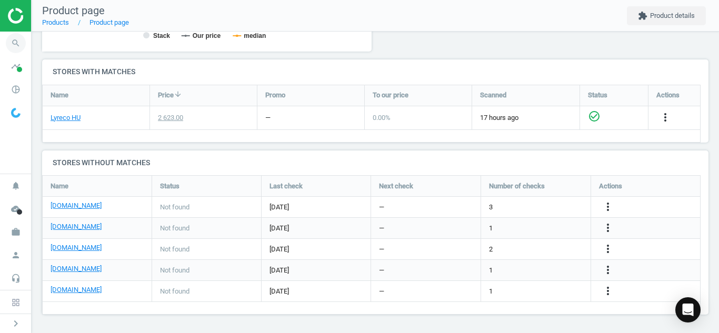
click at [11, 41] on icon "search" at bounding box center [16, 43] width 20 height 20
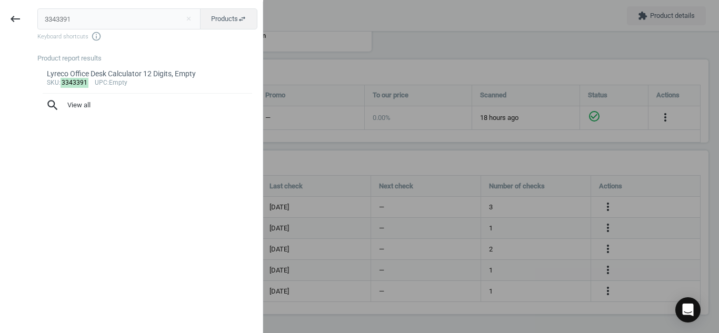
drag, startPoint x: 83, startPoint y: 16, endPoint x: 0, endPoint y: 19, distance: 83.2
click at [0, 19] on div "keyboard_backspace 3343391 close Products swap_horiz Keyboard shortcuts info_ou…" at bounding box center [131, 168] width 263 height 333
type input "991583"
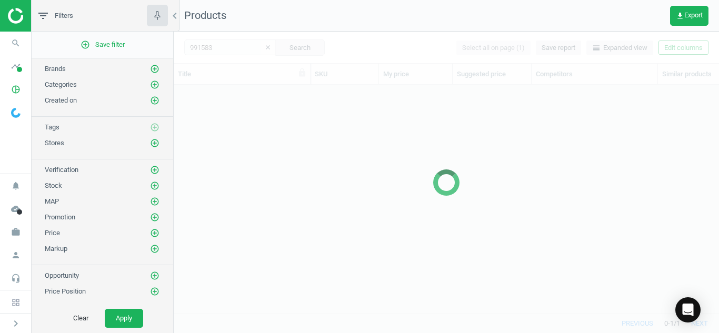
scroll to position [213, 538]
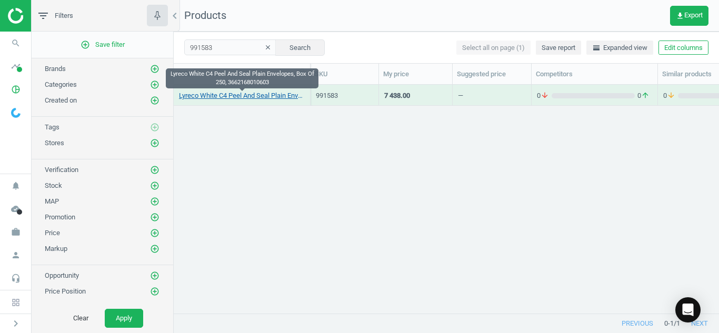
click at [223, 97] on link "Lyreco White C4 Peel And Seal Plain Envelopes, Box Of 250, 3662168010603" at bounding box center [242, 95] width 126 height 9
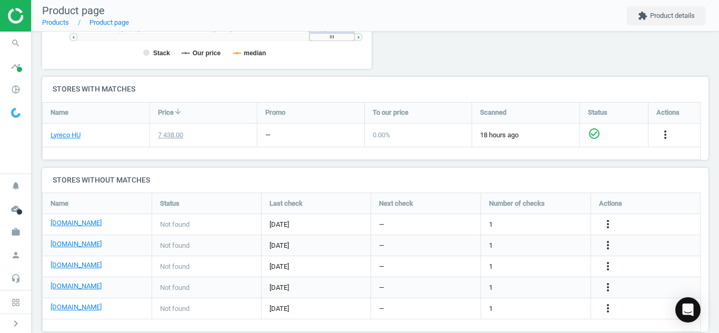
scroll to position [328, 0]
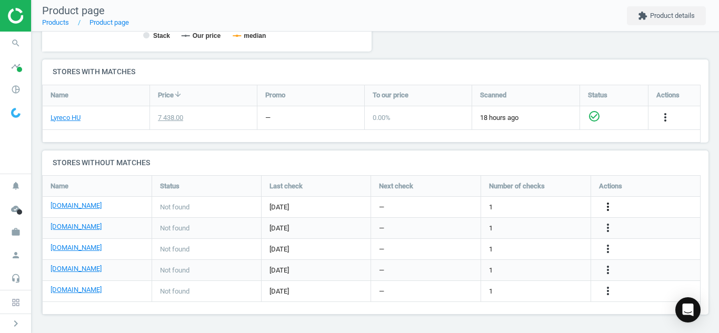
click at [604, 207] on icon "more_vert" at bounding box center [608, 207] width 13 height 13
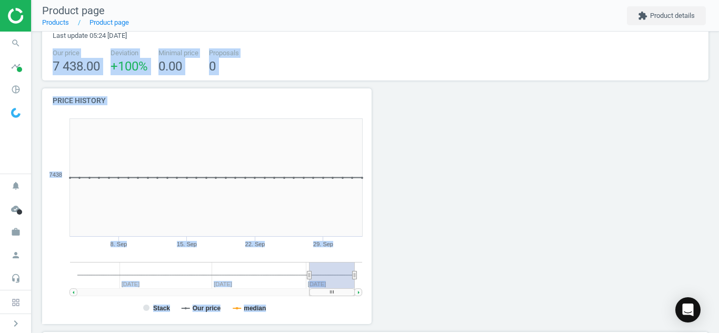
scroll to position [0, 0]
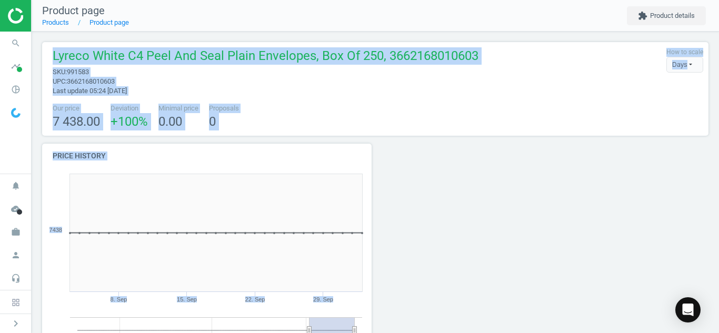
drag, startPoint x: 696, startPoint y: 85, endPoint x: 688, endPoint y: 29, distance: 56.3
click at [688, 29] on div "Product page Products Product page extension Product details Lyreco White C4 Pe…" at bounding box center [376, 166] width 688 height 333
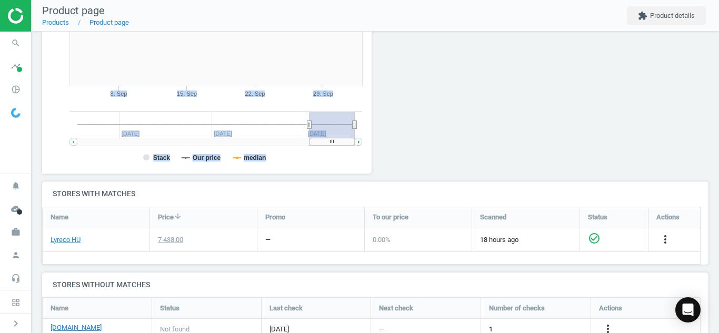
scroll to position [253, 0]
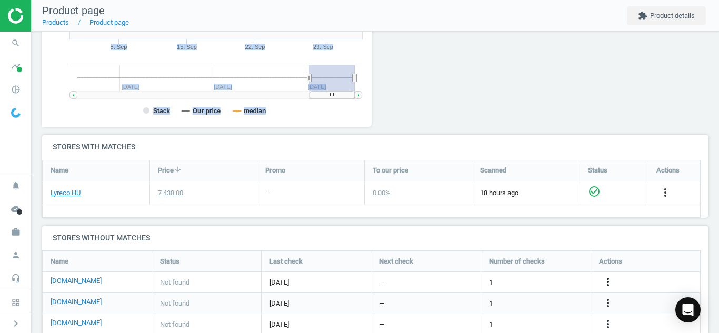
click at [609, 280] on icon "more_vert" at bounding box center [608, 282] width 13 height 13
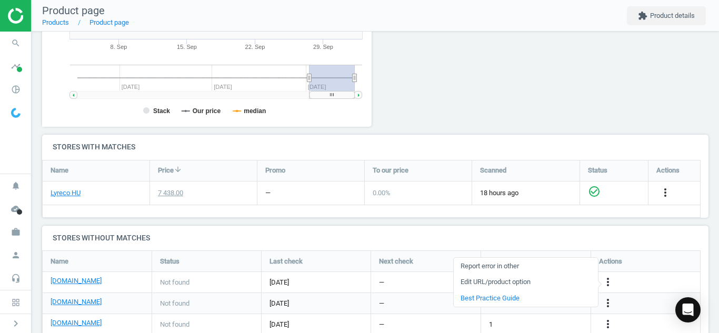
click at [512, 280] on link "Edit URL/product option" at bounding box center [526, 282] width 144 height 16
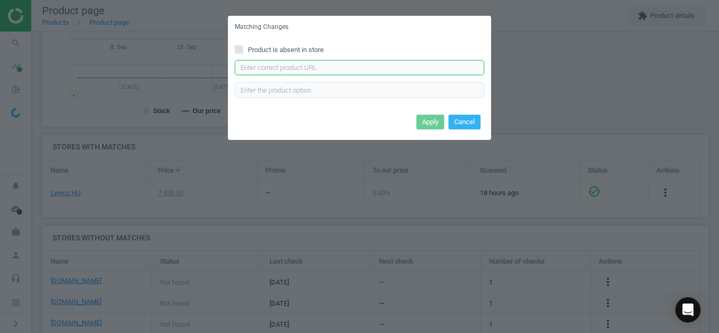
click at [362, 61] on input "text" at bounding box center [360, 68] width 250 height 16
paste input "https://pbs-shop.hu/Product/313/11613/bag-tc4-self-seal"
type input "https://pbs-shop.hu/Product/313/11613/bag-tc4-self-seal"
click at [429, 127] on button "Apply" at bounding box center [430, 122] width 28 height 15
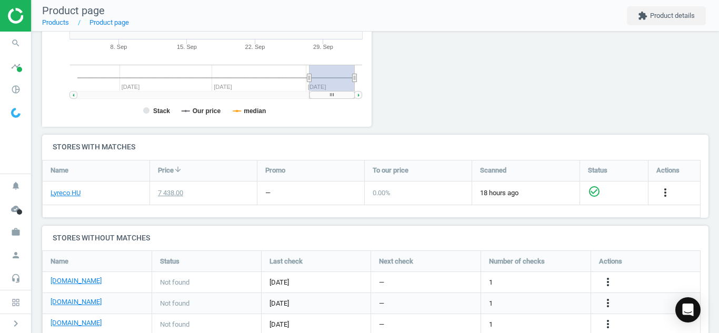
click at [494, 105] on div at bounding box center [459, 13] width 168 height 244
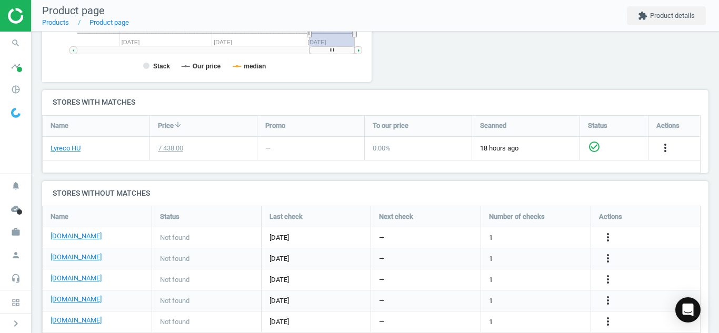
scroll to position [328, 0]
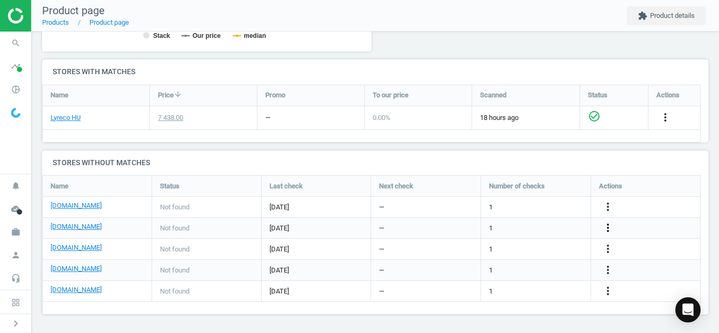
click at [605, 225] on icon "more_vert" at bounding box center [608, 228] width 13 height 13
click at [549, 226] on link "Edit URL/product option" at bounding box center [526, 228] width 144 height 16
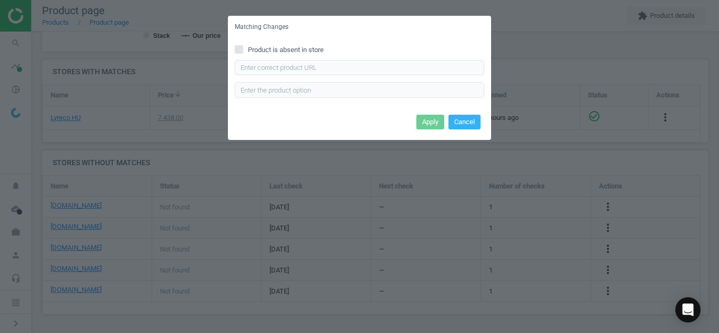
click at [240, 48] on input "Product is absent in store" at bounding box center [239, 49] width 7 height 7
checkbox input "true"
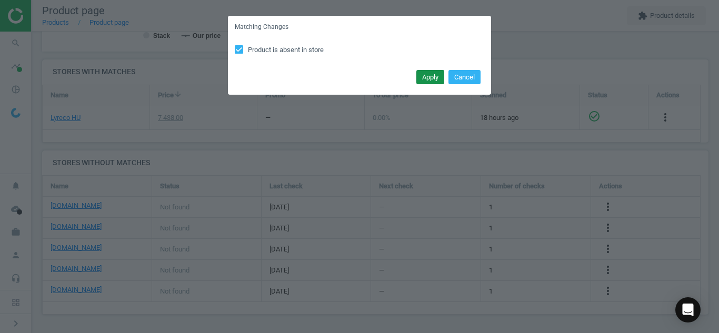
click at [429, 82] on button "Apply" at bounding box center [430, 77] width 28 height 15
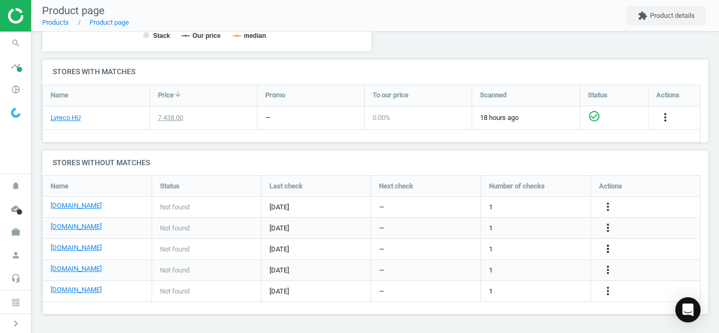
click at [606, 249] on icon "more_vert" at bounding box center [608, 249] width 13 height 13
click at [506, 246] on link "Edit URL/product option" at bounding box center [526, 249] width 144 height 16
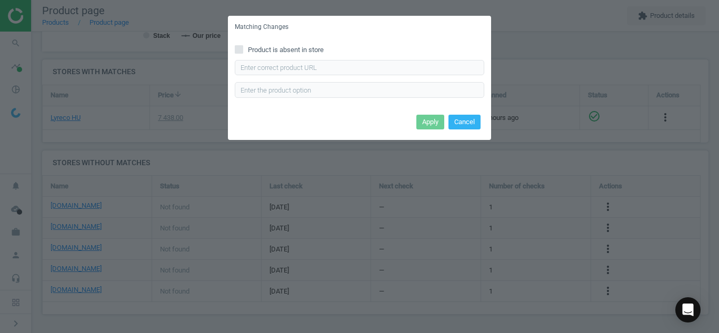
click at [240, 47] on input "Product is absent in store" at bounding box center [239, 49] width 7 height 7
checkbox input "true"
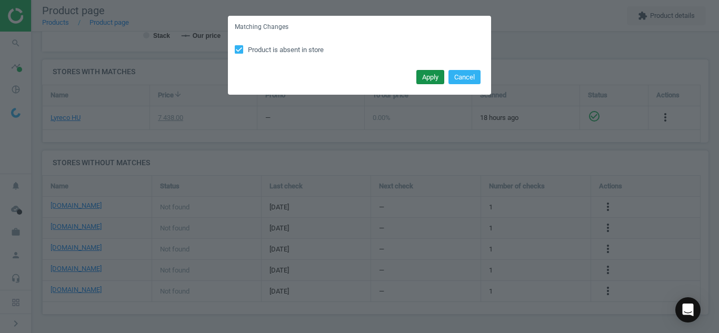
click at [430, 77] on button "Apply" at bounding box center [430, 77] width 28 height 15
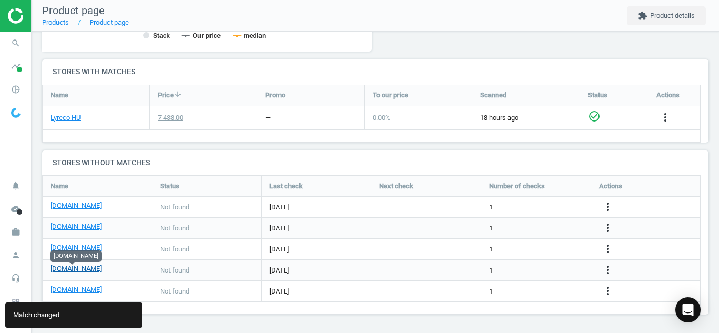
click at [69, 272] on link "[DOMAIN_NAME]" at bounding box center [76, 268] width 51 height 9
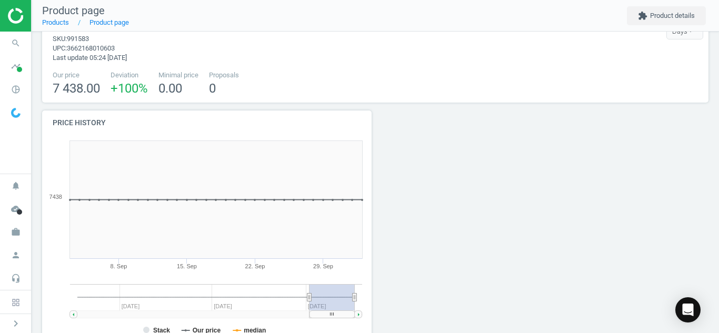
scroll to position [12, 0]
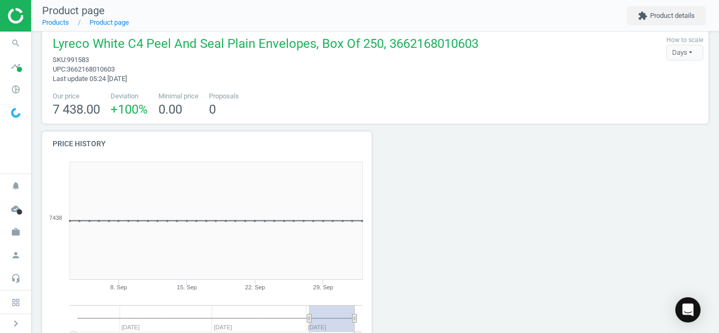
drag, startPoint x: 711, startPoint y: 170, endPoint x: 710, endPoint y: 276, distance: 105.8
click at [710, 276] on div "Lyreco White C4 Peel And Seal Plain Envelopes, Box Of 250, 3662168010603 sku : …" at bounding box center [376, 334] width 688 height 630
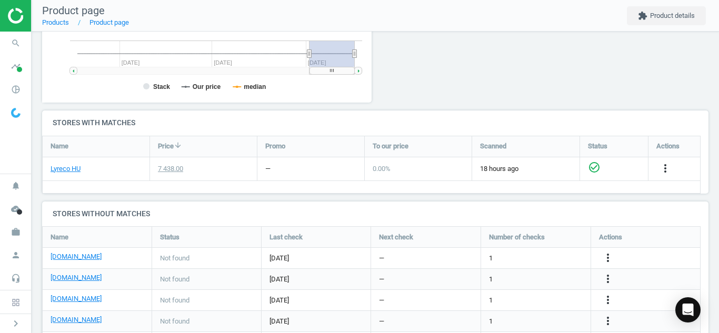
scroll to position [328, 0]
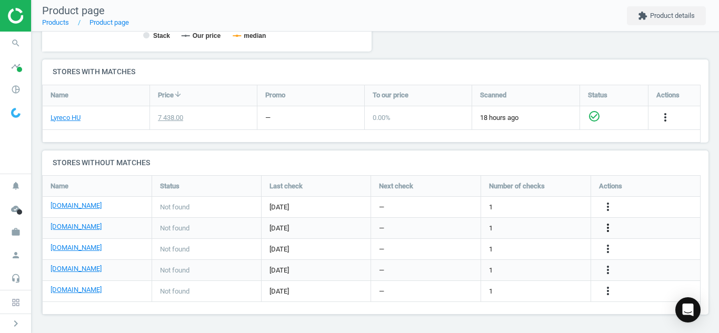
click at [605, 223] on icon "more_vert" at bounding box center [608, 228] width 13 height 13
click at [500, 229] on link "Edit URL/product option" at bounding box center [526, 228] width 144 height 16
click at [500, 229] on div "Matching Changes Product is absent in store Enter correct product url Apply Can…" at bounding box center [359, 166] width 719 height 333
click at [612, 227] on icon "more_vert" at bounding box center [608, 228] width 13 height 13
click at [518, 227] on link "Edit URL/product option" at bounding box center [526, 228] width 144 height 16
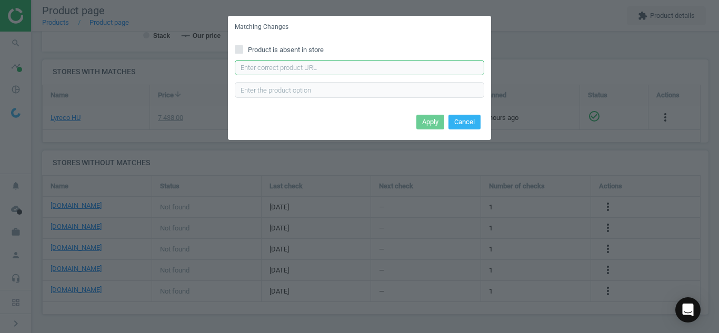
click at [365, 65] on input "text" at bounding box center [360, 68] width 250 height 16
paste input "https://www.officedepot.hu/TC4-tasakok/Office-Depot-TC4-szilikonos-redos-talpas…"
type input "https://www.officedepot.hu/TC4-tasakok/Office-Depot-TC4-szilikonos-redos-talpas…"
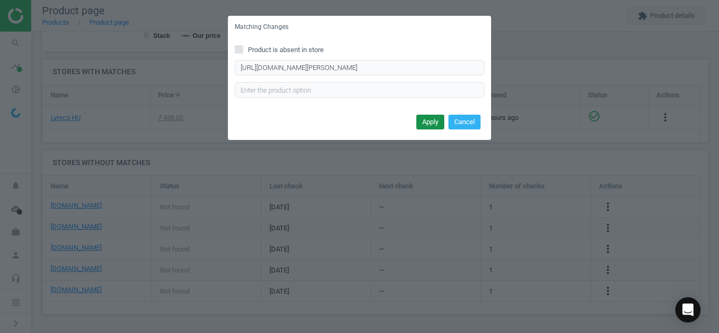
scroll to position [0, 0]
click at [439, 128] on button "Apply" at bounding box center [430, 122] width 28 height 15
